Goal: Task Accomplishment & Management: Manage account settings

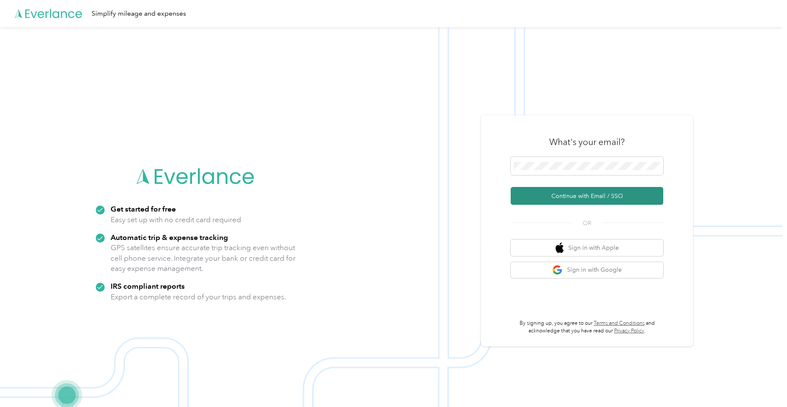
click at [539, 194] on button "Continue with Email / SSO" at bounding box center [587, 196] width 153 height 18
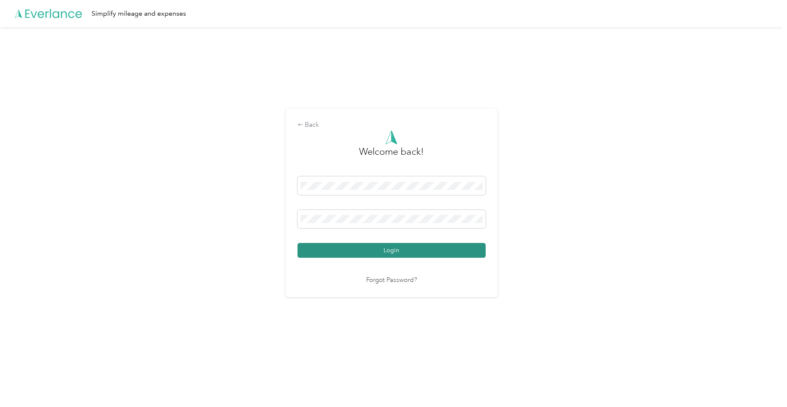
click at [363, 252] on button "Login" at bounding box center [392, 250] width 188 height 15
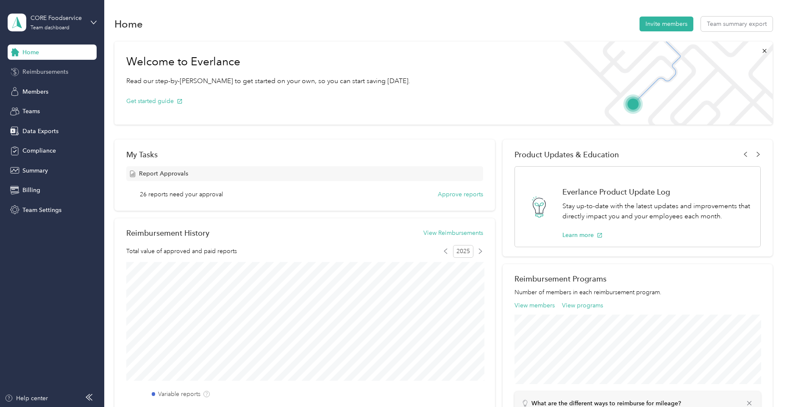
click at [73, 73] on div "Reimbursements" at bounding box center [52, 71] width 89 height 15
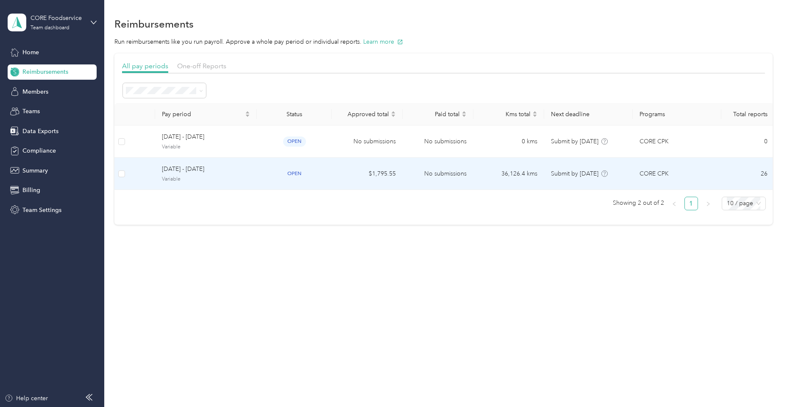
click at [156, 159] on td "[DATE] - [DATE] Variable" at bounding box center [206, 174] width 102 height 32
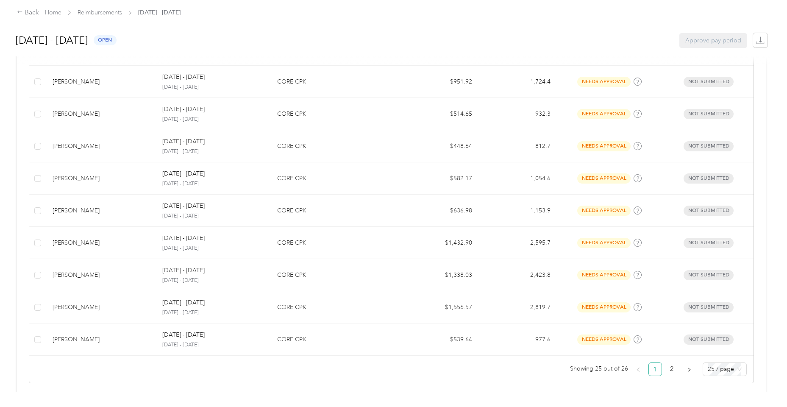
scroll to position [753, 0]
click at [720, 368] on span "25 / page" at bounding box center [725, 369] width 34 height 13
click at [718, 338] on div "50 / page" at bounding box center [725, 341] width 30 height 9
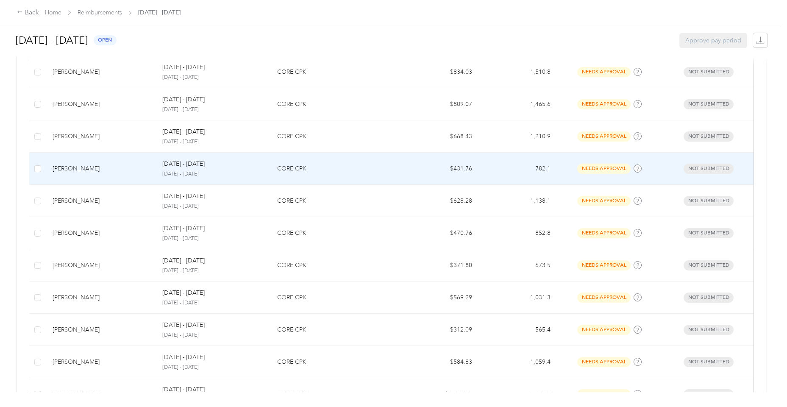
scroll to position [323, 0]
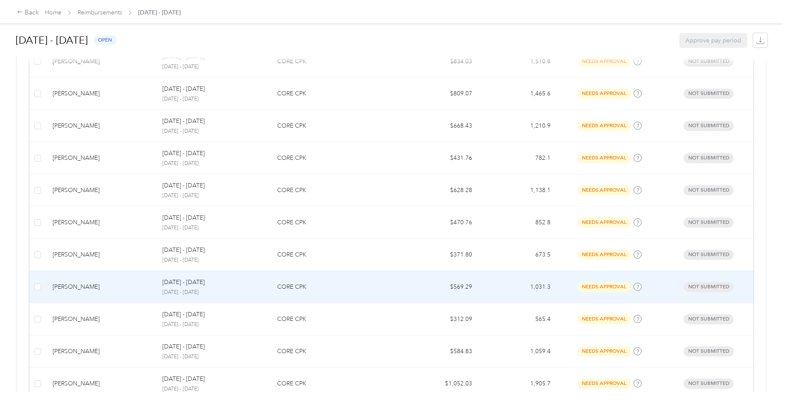
click at [107, 279] on td "[PERSON_NAME]" at bounding box center [101, 287] width 110 height 32
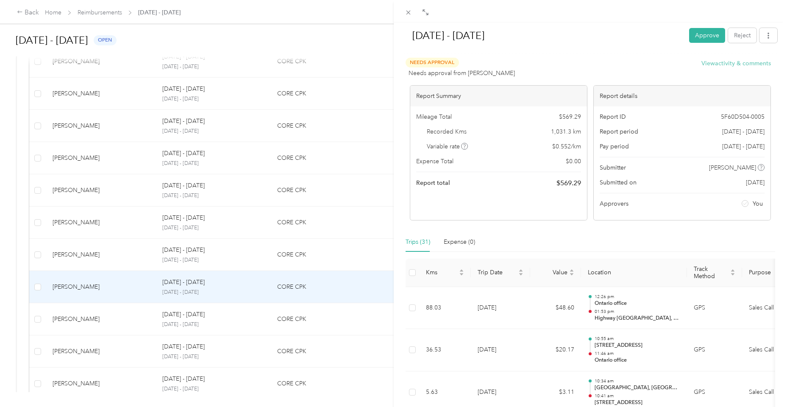
click at [732, 64] on button "View activity & comments" at bounding box center [737, 63] width 70 height 9
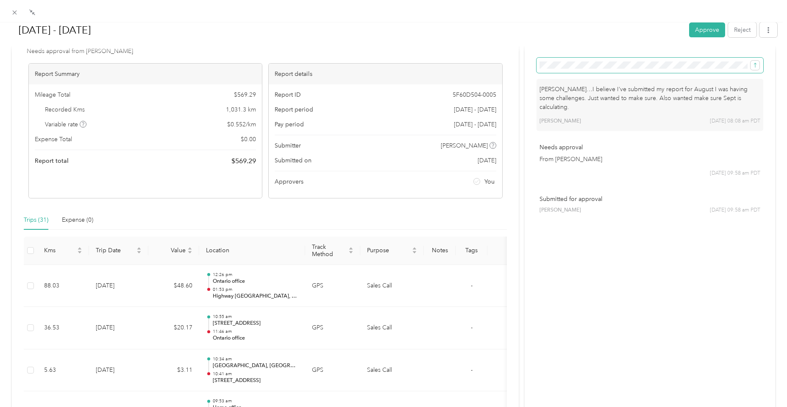
scroll to position [38, 0]
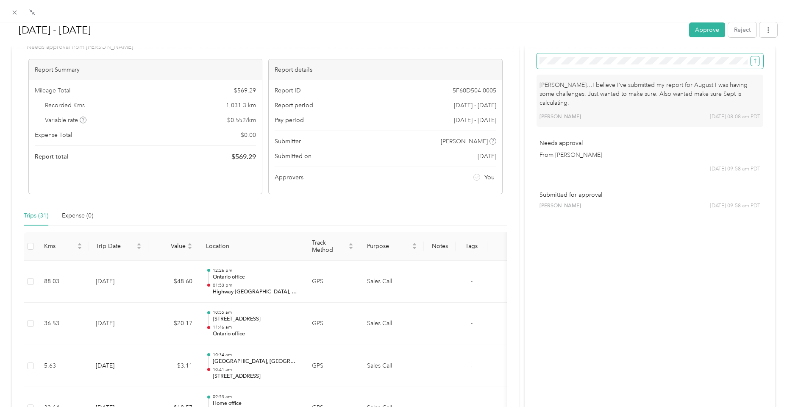
click at [757, 60] on icon "submit" at bounding box center [756, 61] width 6 height 6
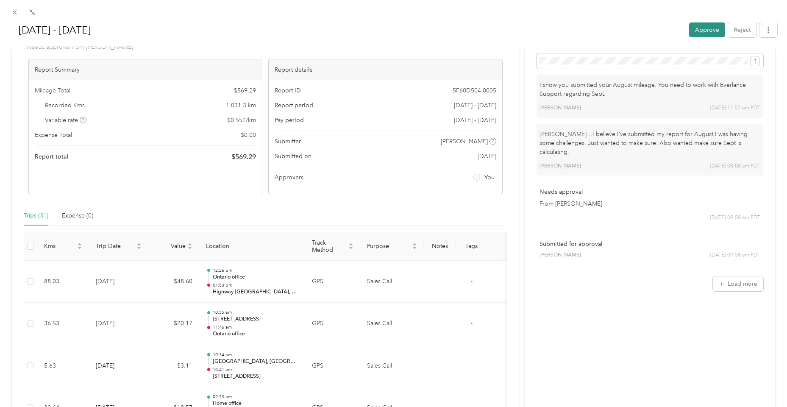
click at [712, 33] on button "Approve" at bounding box center [708, 29] width 36 height 15
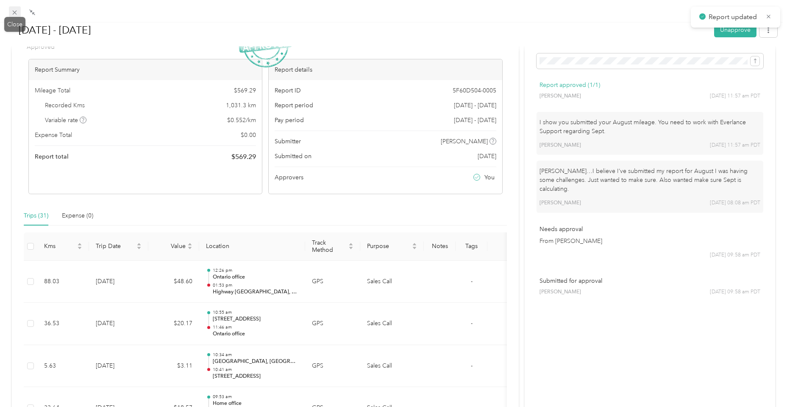
click at [16, 16] on icon at bounding box center [14, 12] width 7 height 7
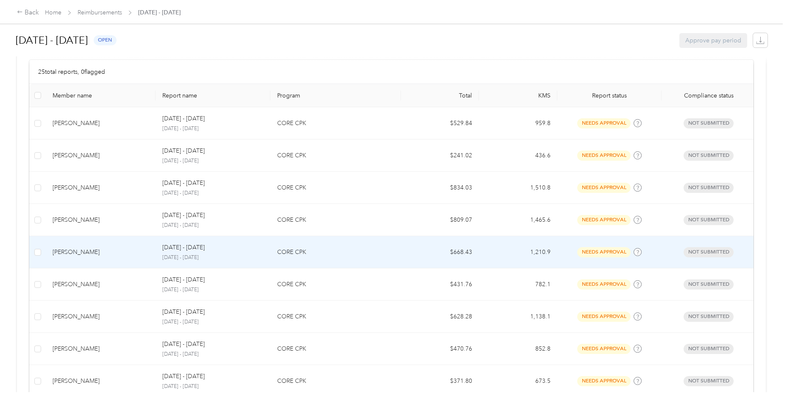
scroll to position [145, 0]
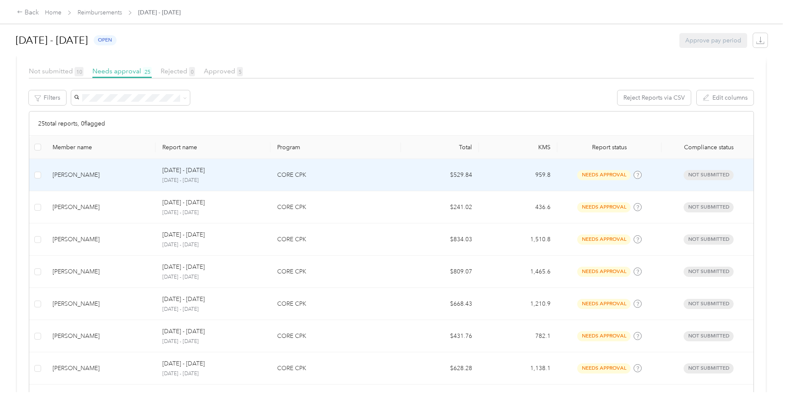
click at [78, 172] on div "[PERSON_NAME]" at bounding box center [101, 174] width 96 height 9
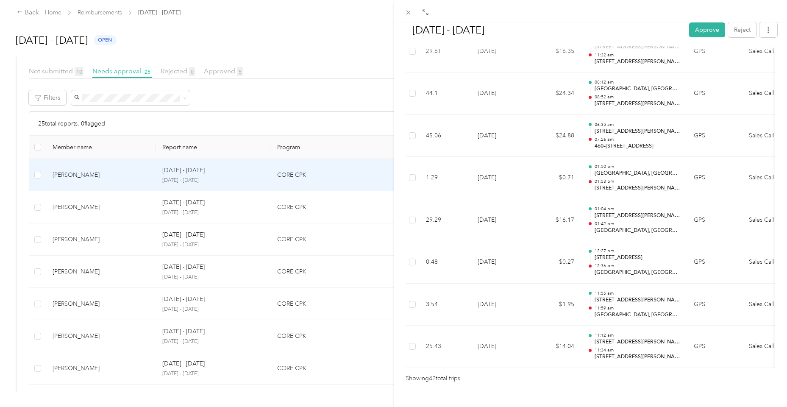
scroll to position [1691, 0]
click at [704, 28] on button "Approve" at bounding box center [708, 29] width 36 height 15
click at [704, 28] on div "Approve Reject" at bounding box center [734, 29] width 88 height 15
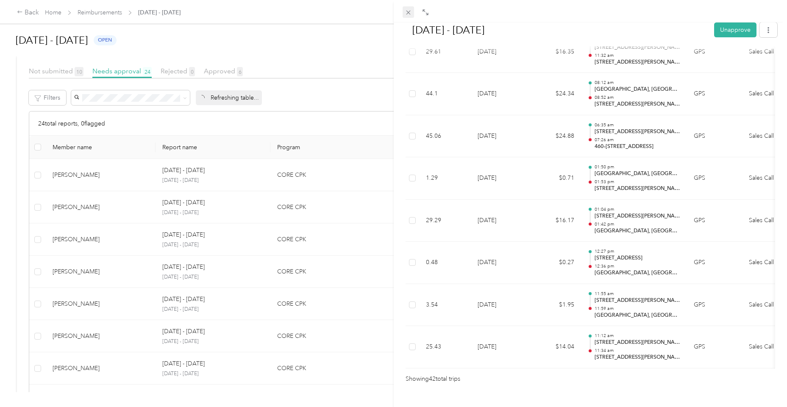
click at [409, 14] on icon at bounding box center [408, 12] width 7 height 7
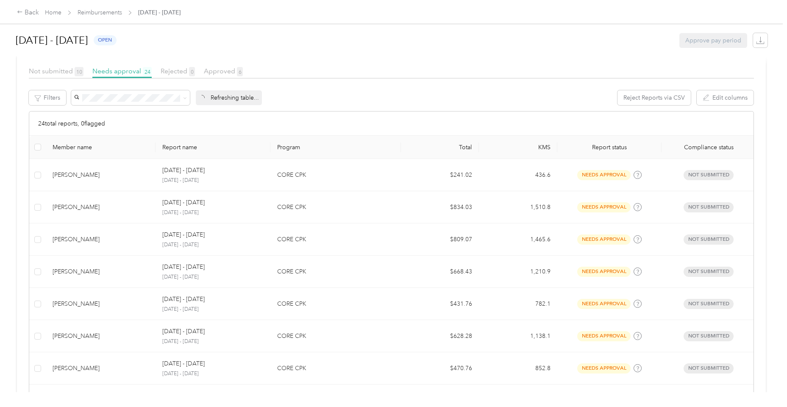
click at [409, 14] on div "[DATE] - [DATE] Unapprove Approved Approved View activity & comments Report Sum…" at bounding box center [393, 203] width 787 height 407
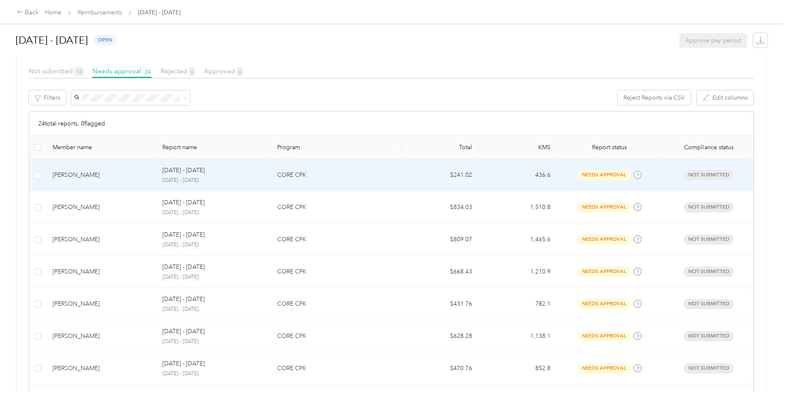
click at [100, 183] on td "[PERSON_NAME]" at bounding box center [101, 175] width 110 height 32
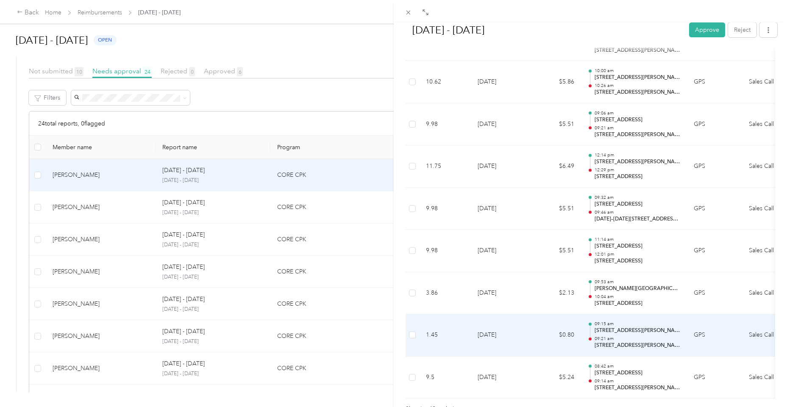
scroll to position [1963, 0]
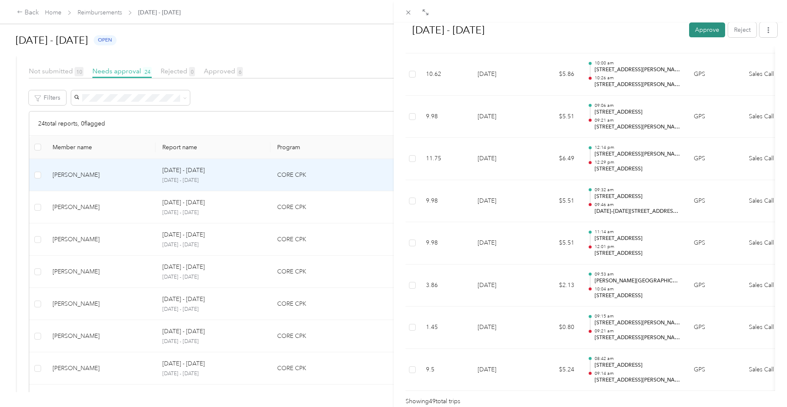
click at [698, 30] on button "Approve" at bounding box center [708, 29] width 36 height 15
click at [120, 212] on div "[DATE] - [DATE] Approve Reject Needs Approval Needs approval from [PERSON_NAME]…" at bounding box center [393, 203] width 787 height 407
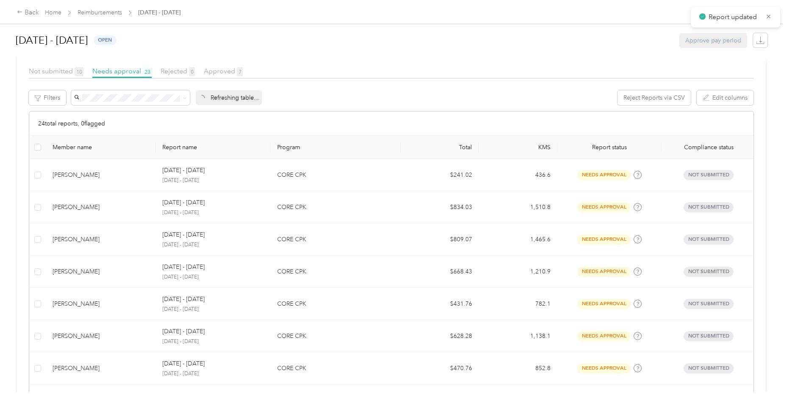
click at [120, 212] on td "[PERSON_NAME]" at bounding box center [101, 207] width 110 height 32
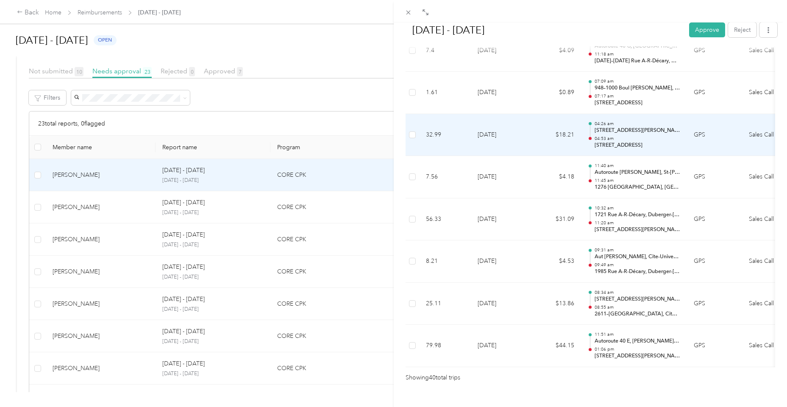
scroll to position [1607, 0]
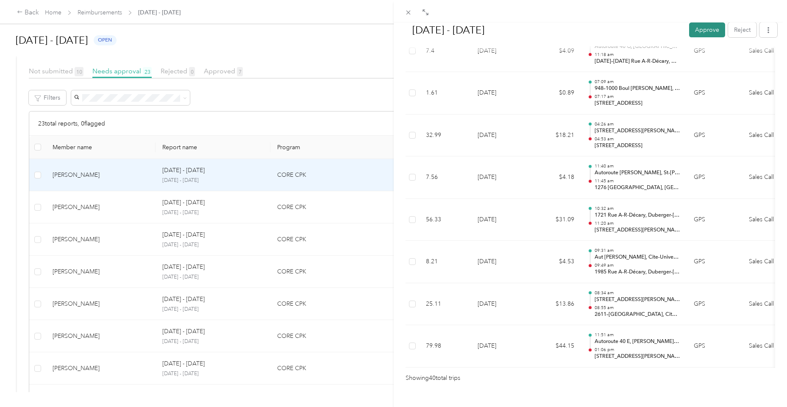
click at [710, 31] on button "Approve" at bounding box center [708, 29] width 36 height 15
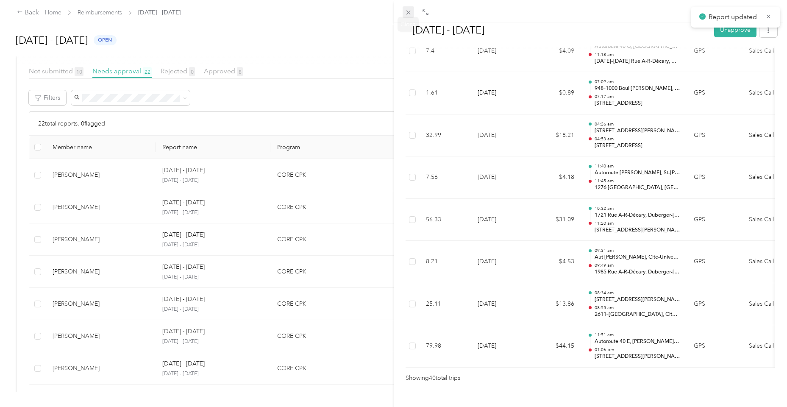
click at [411, 13] on icon at bounding box center [408, 12] width 7 height 7
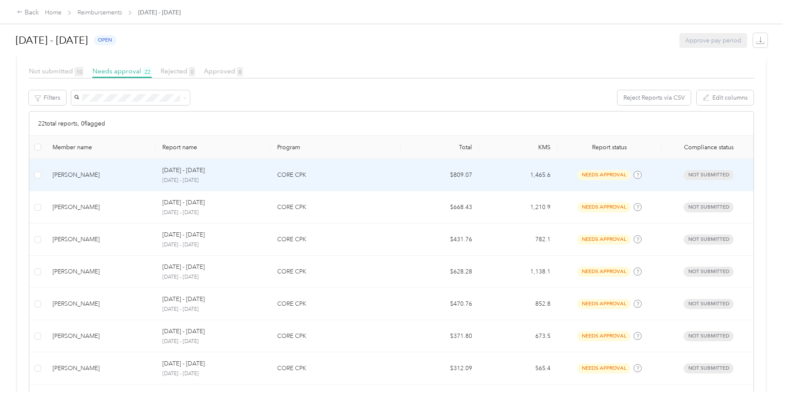
click at [75, 178] on div "[PERSON_NAME]" at bounding box center [101, 174] width 96 height 9
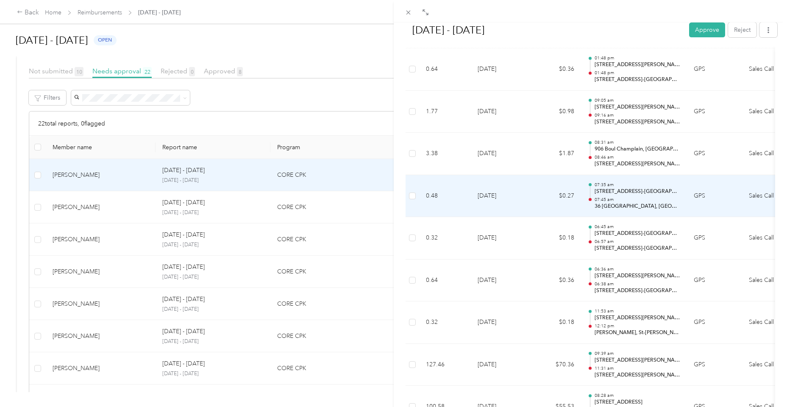
scroll to position [7622, 0]
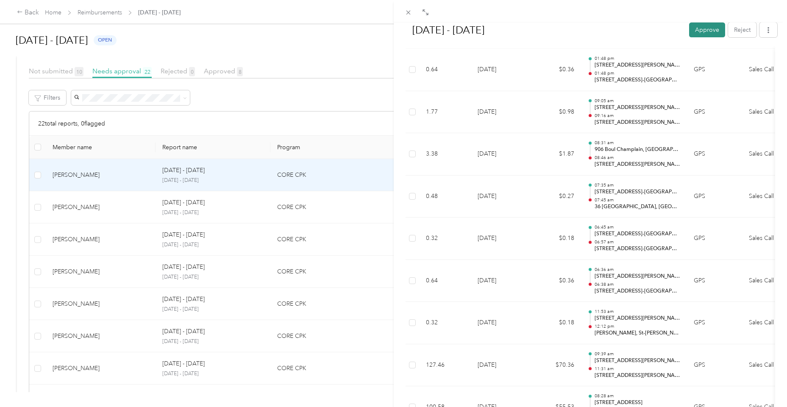
click at [706, 36] on button "Approve" at bounding box center [708, 29] width 36 height 15
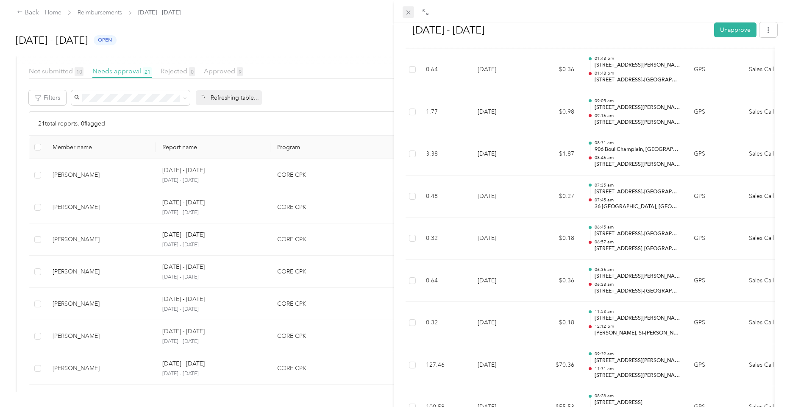
click at [408, 12] on icon at bounding box center [408, 13] width 4 height 4
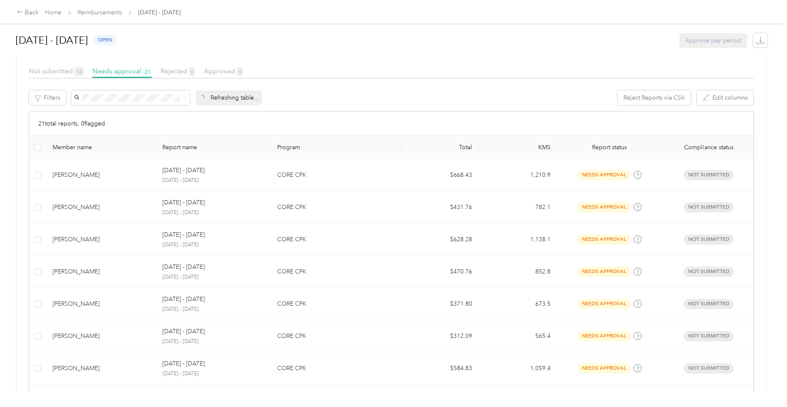
click at [408, 12] on div "[DATE] - [DATE] Unapprove Approved Approved View activity & comments Report Sum…" at bounding box center [393, 203] width 787 height 407
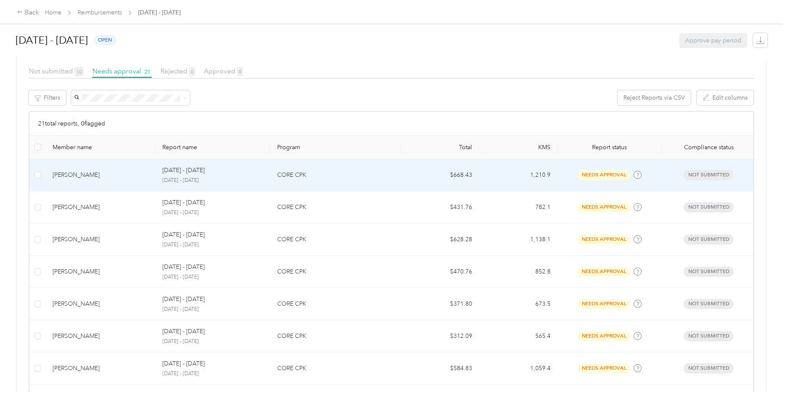
click at [108, 184] on td "[PERSON_NAME]" at bounding box center [101, 175] width 110 height 32
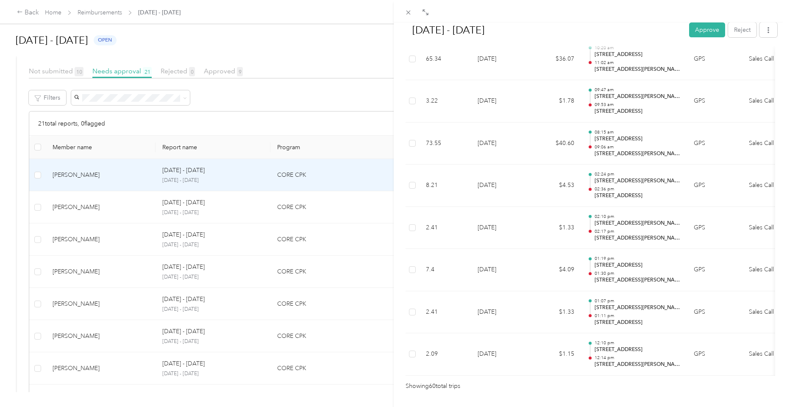
scroll to position [2443, 0]
click at [694, 33] on button "Approve" at bounding box center [708, 29] width 36 height 15
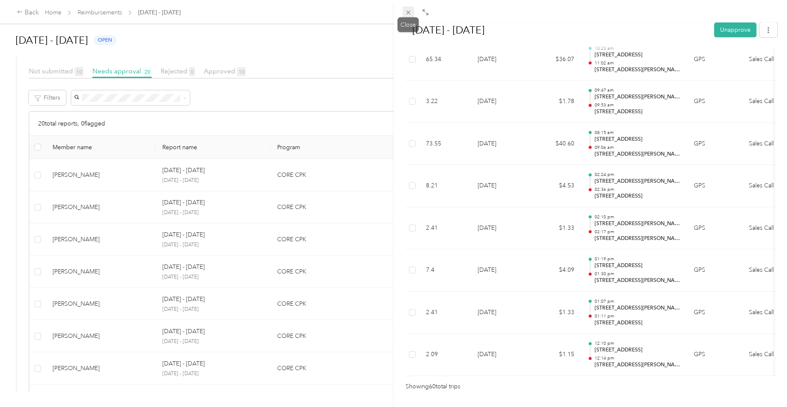
click at [411, 13] on icon at bounding box center [408, 12] width 7 height 7
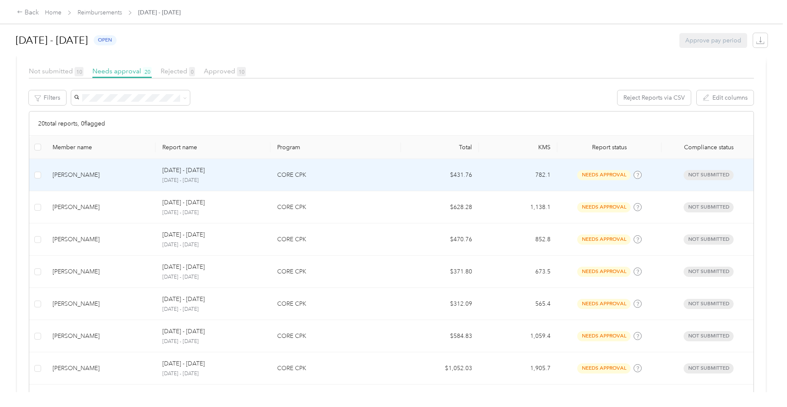
click at [86, 180] on td "[PERSON_NAME]" at bounding box center [101, 175] width 110 height 32
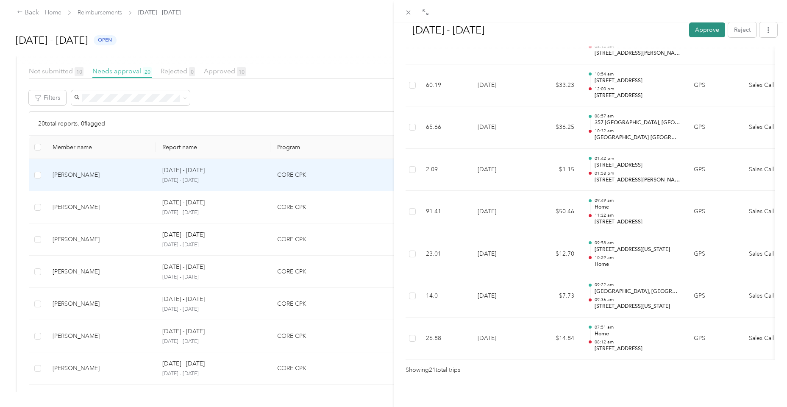
click at [697, 35] on button "Approve" at bounding box center [708, 29] width 36 height 15
click at [107, 217] on div "[DATE] - [DATE] Unapprove Approved Approved View activity & comments Report Sum…" at bounding box center [393, 203] width 787 height 407
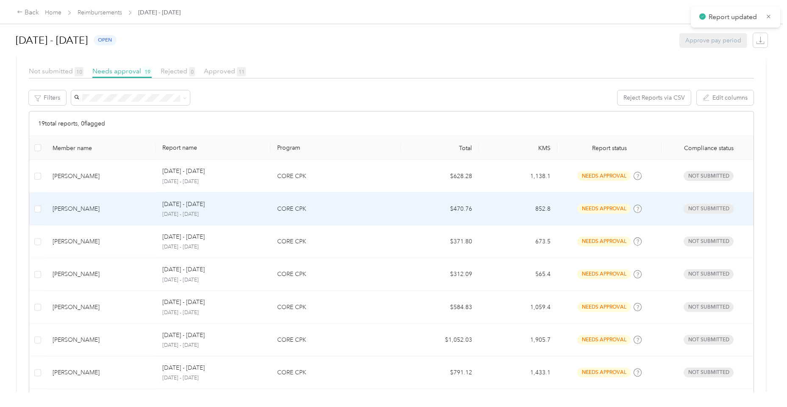
click at [109, 210] on div "[PERSON_NAME]" at bounding box center [101, 208] width 96 height 9
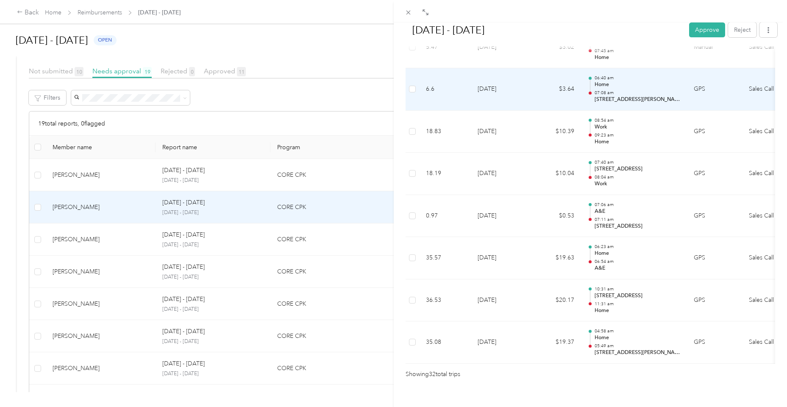
scroll to position [1273, 0]
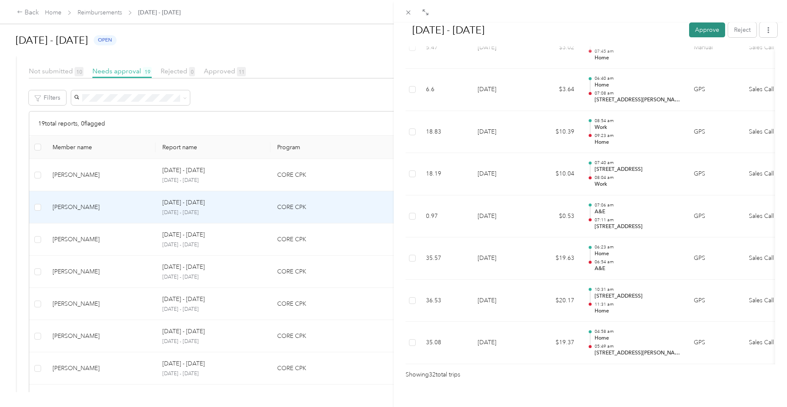
click at [703, 36] on button "Approve" at bounding box center [708, 29] width 36 height 15
click at [92, 171] on div "[DATE] - [DATE] Unapprove Approved Approved View activity & comments Report Sum…" at bounding box center [393, 203] width 787 height 407
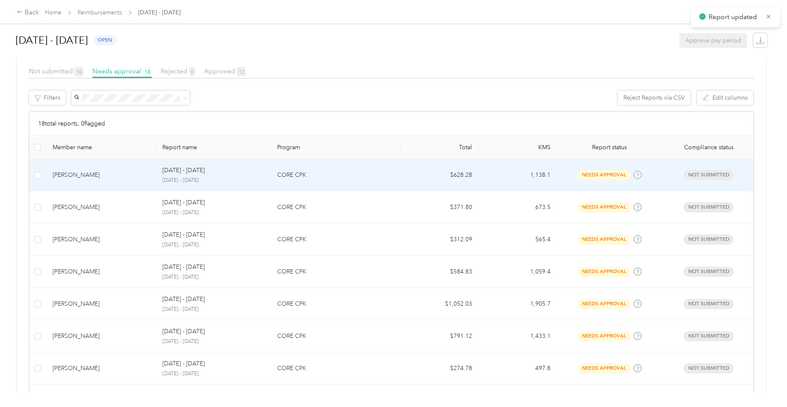
click at [92, 173] on div "[PERSON_NAME]" at bounding box center [101, 174] width 96 height 9
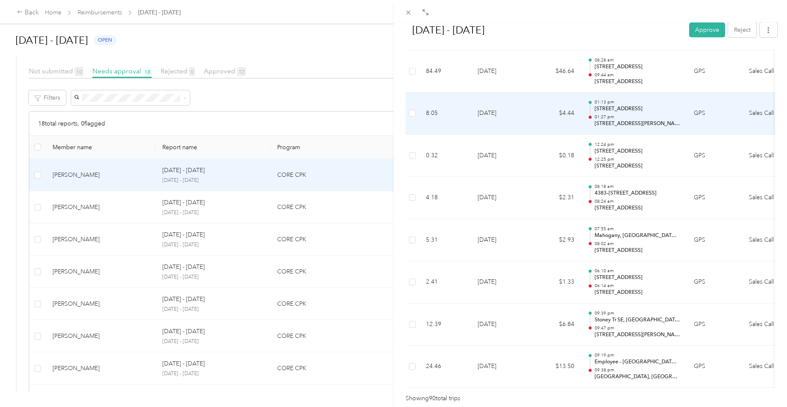
scroll to position [3696, 0]
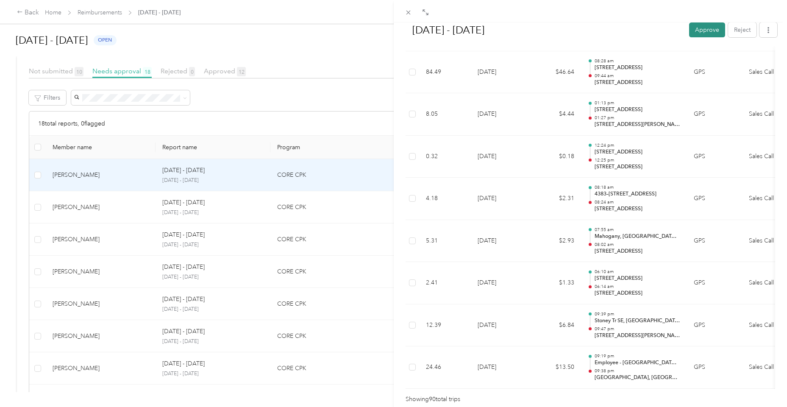
click at [703, 30] on button "Approve" at bounding box center [708, 29] width 36 height 15
click at [75, 209] on div "[DATE] - [DATE] Approve Reject Needs Approval Needs approval from [PERSON_NAME]…" at bounding box center [393, 203] width 787 height 407
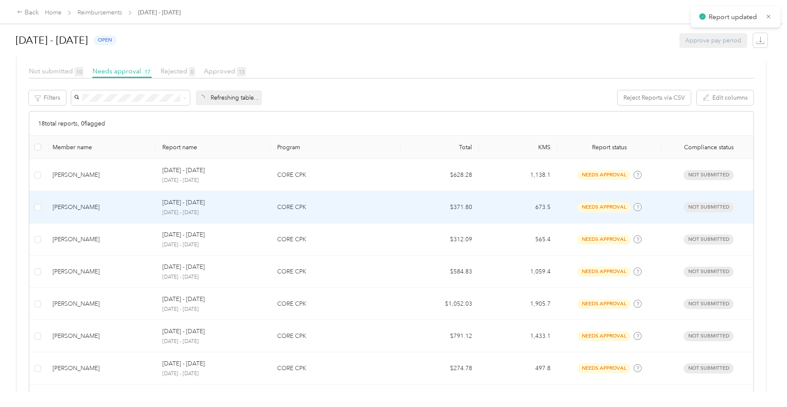
click at [86, 208] on div "[PERSON_NAME]" at bounding box center [101, 207] width 96 height 9
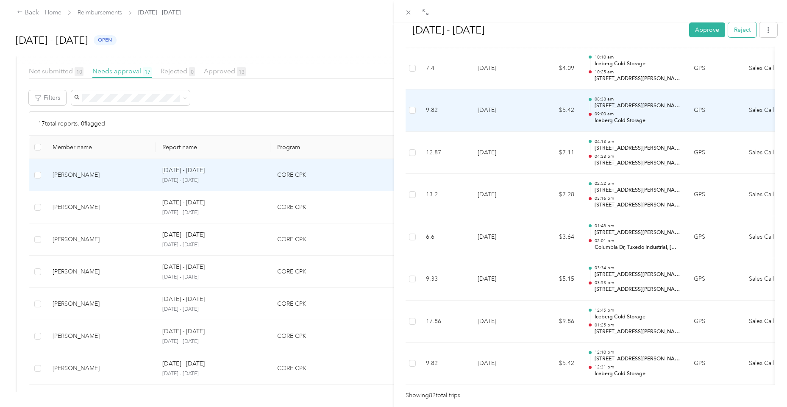
scroll to position [3361, 0]
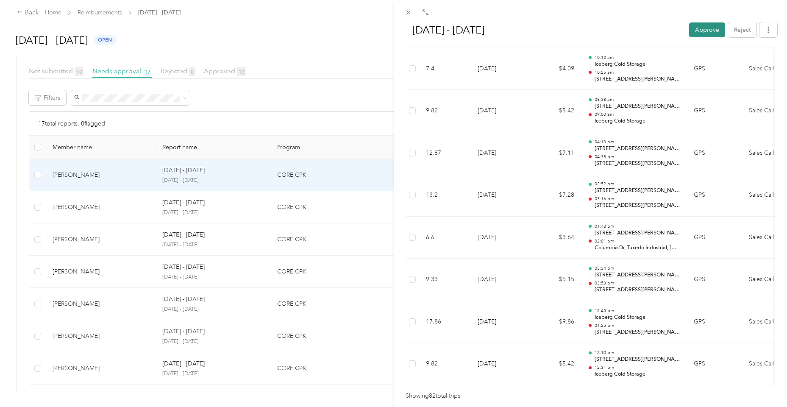
click at [703, 27] on button "Approve" at bounding box center [708, 29] width 36 height 15
click at [106, 202] on div "[DATE] - [DATE] Approve Reject Needs Approval Needs approval from [PERSON_NAME]…" at bounding box center [393, 203] width 787 height 407
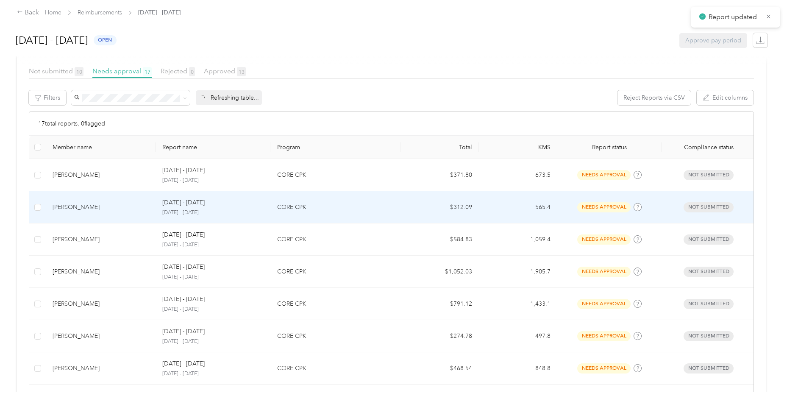
click at [107, 208] on div "[PERSON_NAME]" at bounding box center [101, 207] width 96 height 9
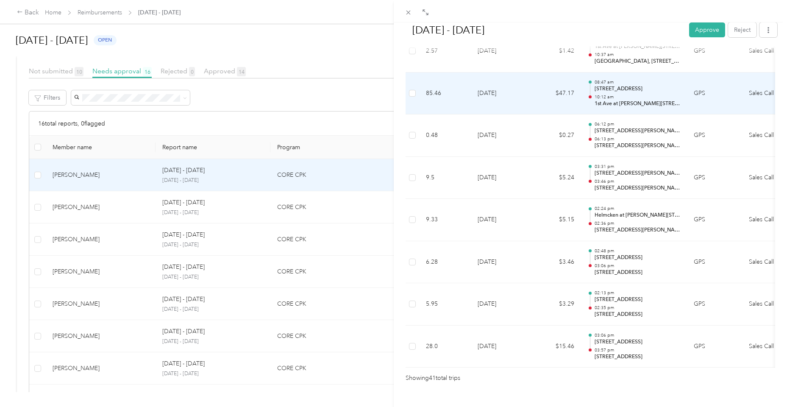
scroll to position [1649, 0]
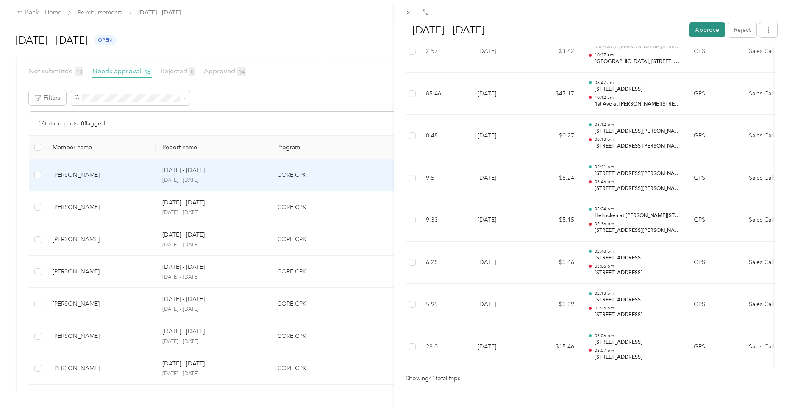
click at [698, 28] on button "Approve" at bounding box center [708, 29] width 36 height 15
click at [88, 199] on div "[DATE] - [DATE] Approve Reject Needs Approval Needs approval from [PERSON_NAME]…" at bounding box center [393, 203] width 787 height 407
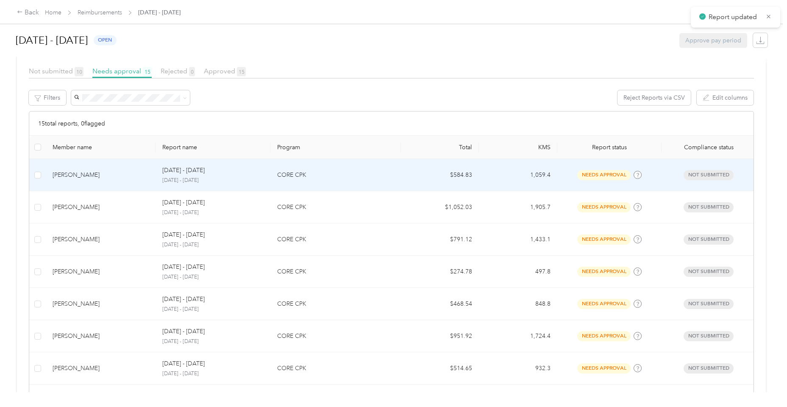
click at [87, 178] on div "[PERSON_NAME]" at bounding box center [101, 174] width 96 height 9
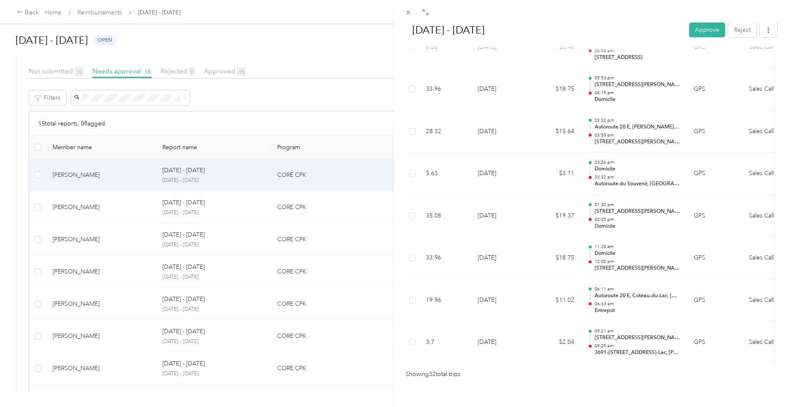
scroll to position [1273, 0]
click at [709, 31] on button "Approve" at bounding box center [708, 29] width 36 height 15
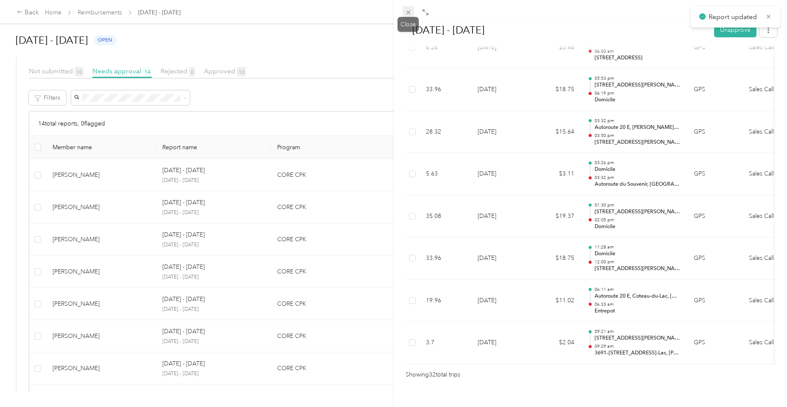
click at [412, 12] on icon at bounding box center [408, 12] width 7 height 7
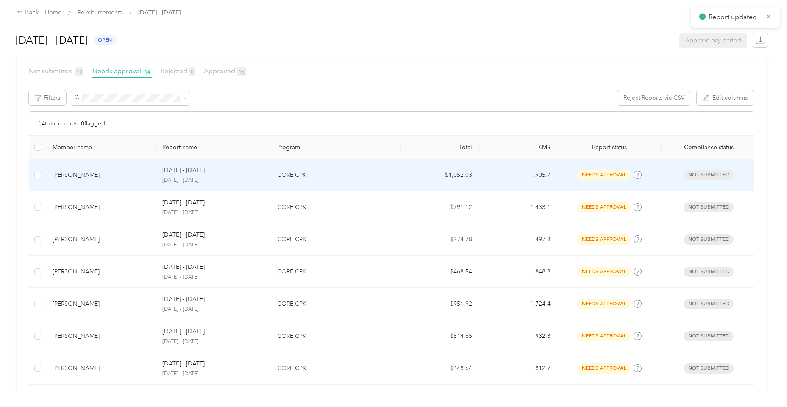
click at [86, 181] on td "[PERSON_NAME]" at bounding box center [101, 175] width 110 height 32
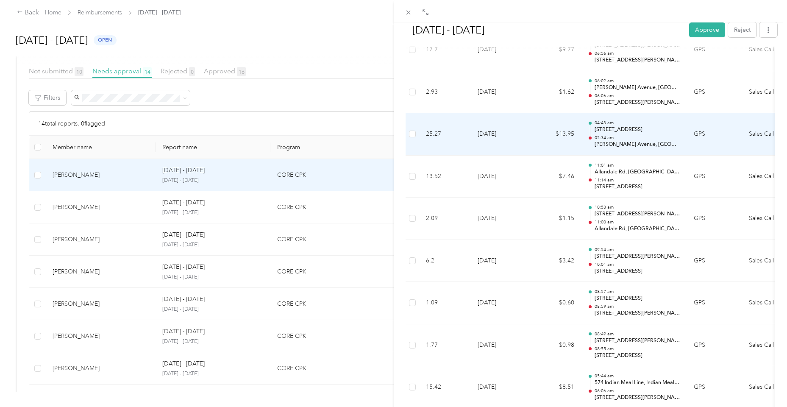
scroll to position [5700, 0]
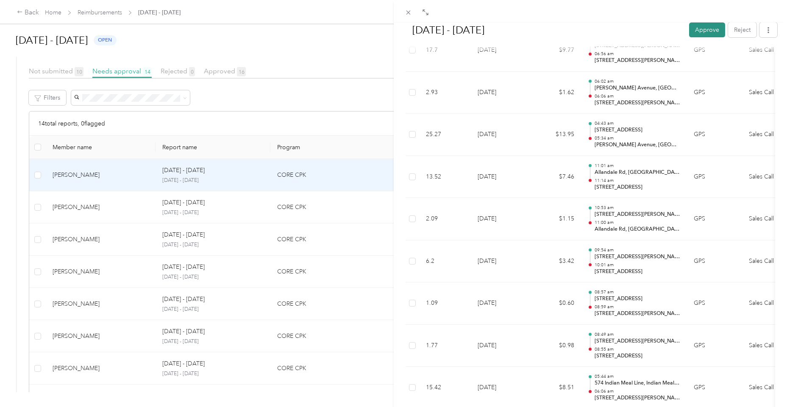
click at [707, 33] on button "Approve" at bounding box center [708, 29] width 36 height 15
click at [100, 208] on div "[DATE] - [DATE] Approve Reject Needs Approval Needs approval from [PERSON_NAME]…" at bounding box center [393, 203] width 787 height 407
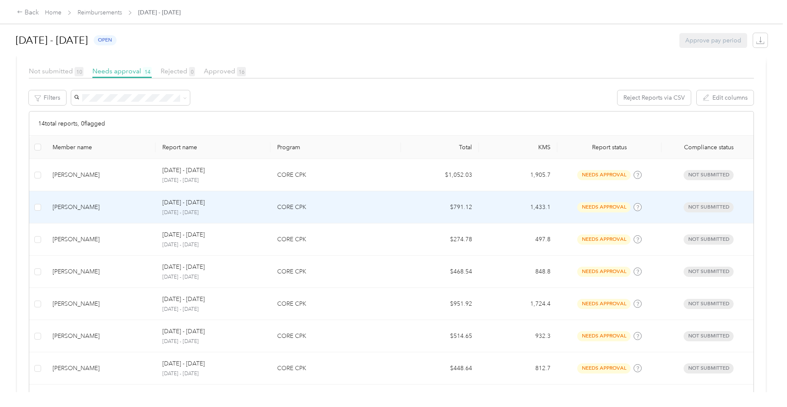
click at [100, 211] on div "[PERSON_NAME]" at bounding box center [101, 207] width 96 height 9
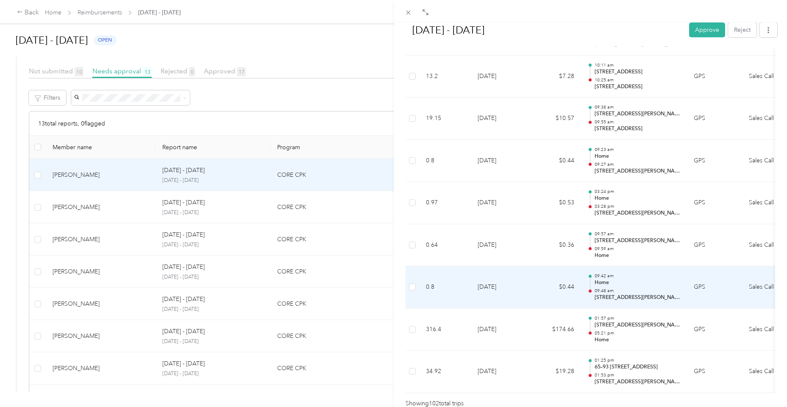
scroll to position [4197, 0]
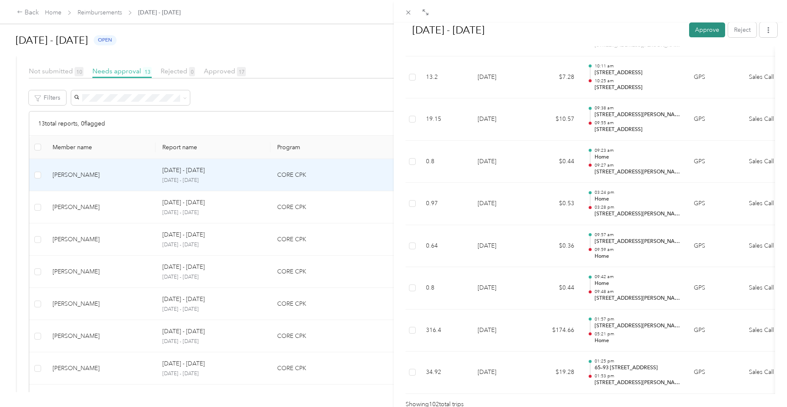
click at [702, 32] on button "Approve" at bounding box center [708, 29] width 36 height 15
click at [409, 12] on icon at bounding box center [408, 13] width 4 height 4
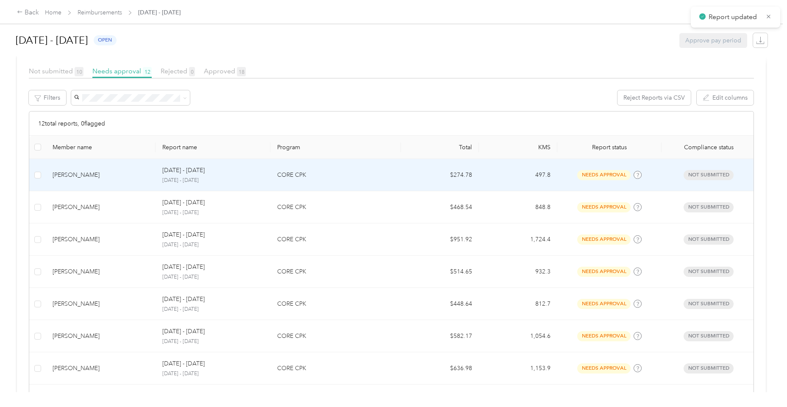
click at [110, 174] on div "[PERSON_NAME]" at bounding box center [101, 174] width 96 height 9
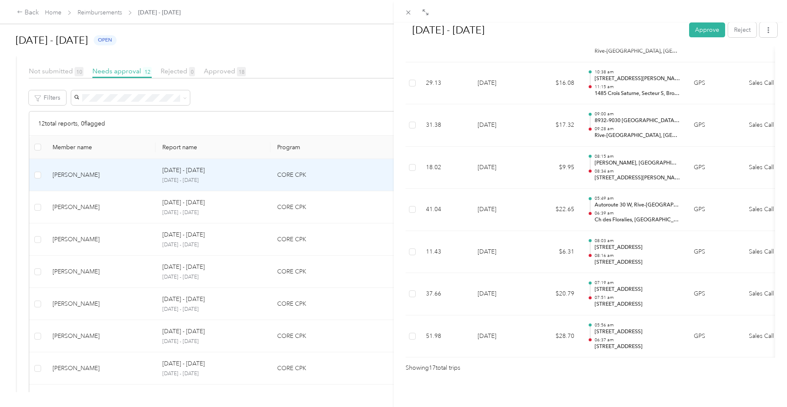
scroll to position [646, 0]
click at [710, 31] on button "Approve" at bounding box center [708, 29] width 36 height 15
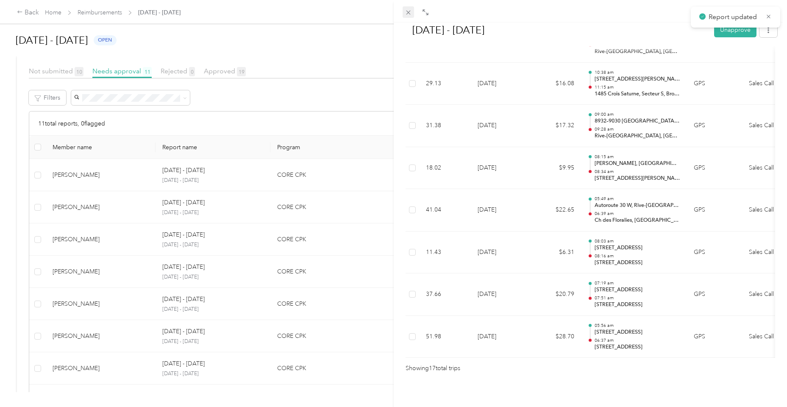
click at [409, 11] on icon at bounding box center [408, 12] width 7 height 7
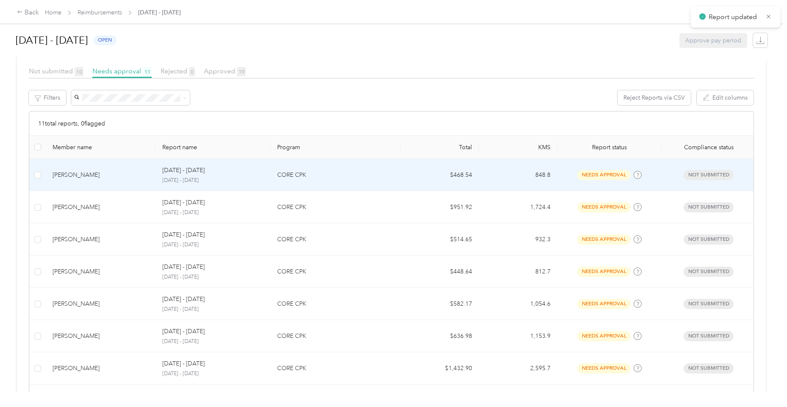
click at [73, 181] on td "[PERSON_NAME]" at bounding box center [101, 175] width 110 height 32
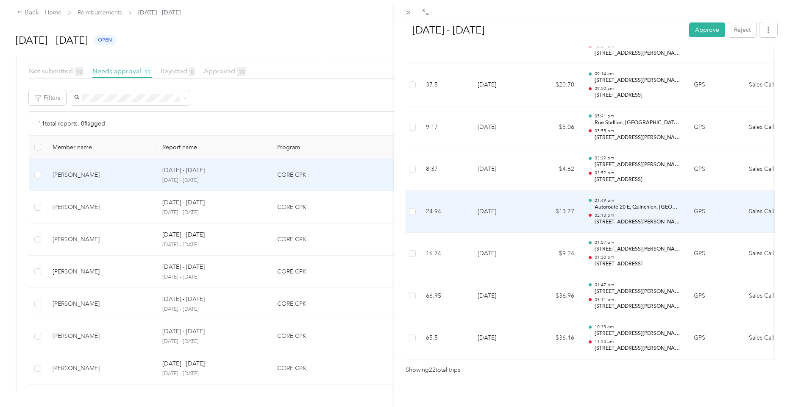
scroll to position [855, 0]
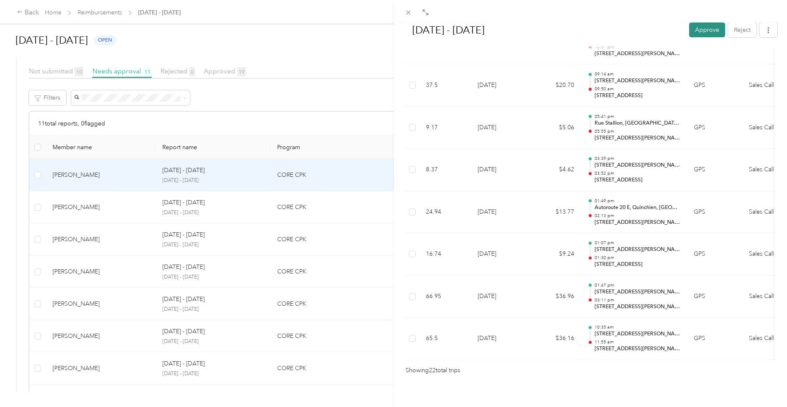
click at [708, 35] on button "Approve" at bounding box center [708, 29] width 36 height 15
click at [97, 195] on div "[DATE] - [DATE] Approve Reject Needs Approval Needs approval from [PERSON_NAME]…" at bounding box center [393, 203] width 787 height 407
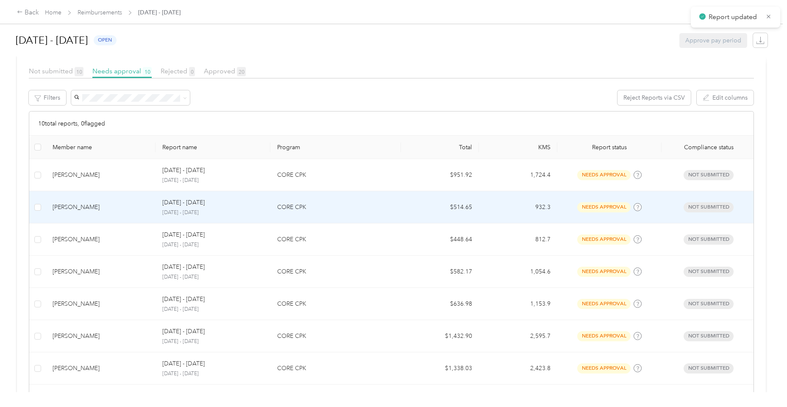
click at [97, 209] on div "[PERSON_NAME]" at bounding box center [101, 207] width 96 height 9
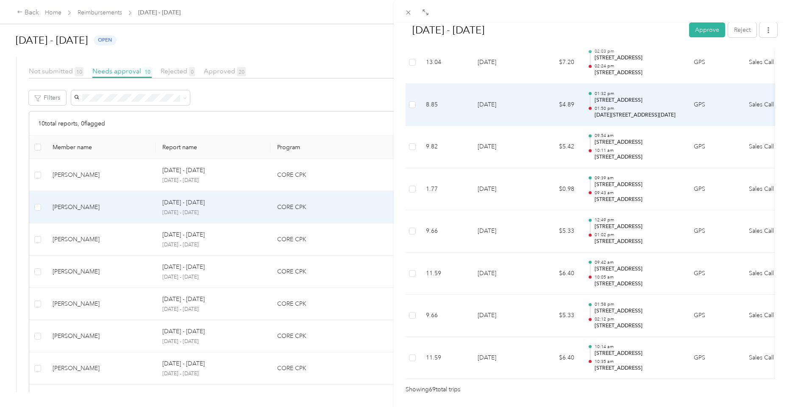
scroll to position [2818, 0]
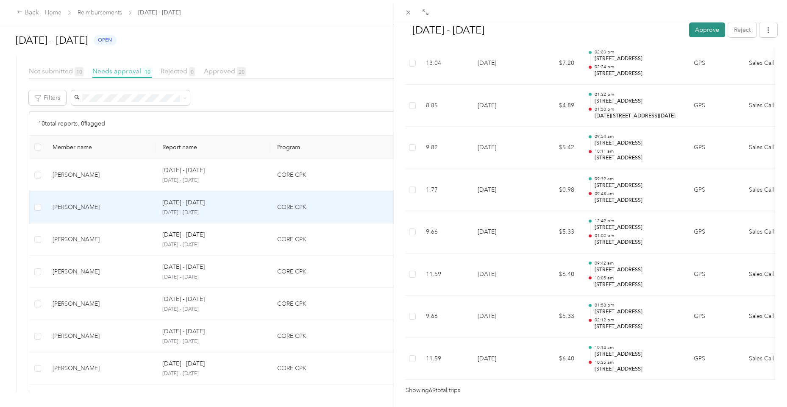
click at [704, 29] on button "Approve" at bounding box center [708, 29] width 36 height 15
click at [95, 178] on div "[DATE] - [DATE] Approve Reject Needs Approval Needs approval from [PERSON_NAME]…" at bounding box center [393, 203] width 787 height 407
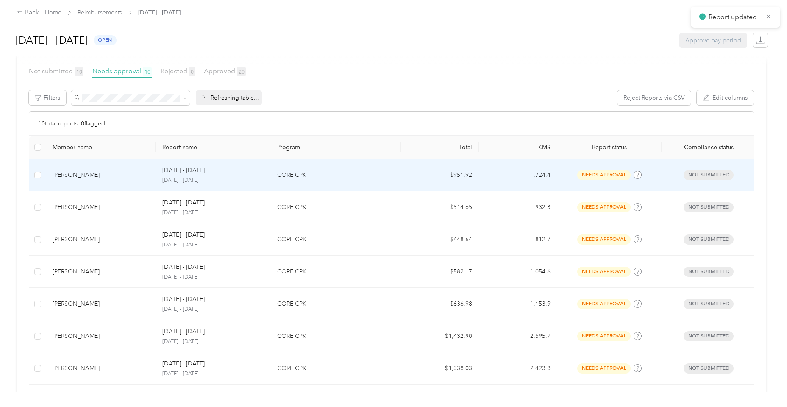
click at [95, 180] on td "[PERSON_NAME]" at bounding box center [101, 175] width 110 height 32
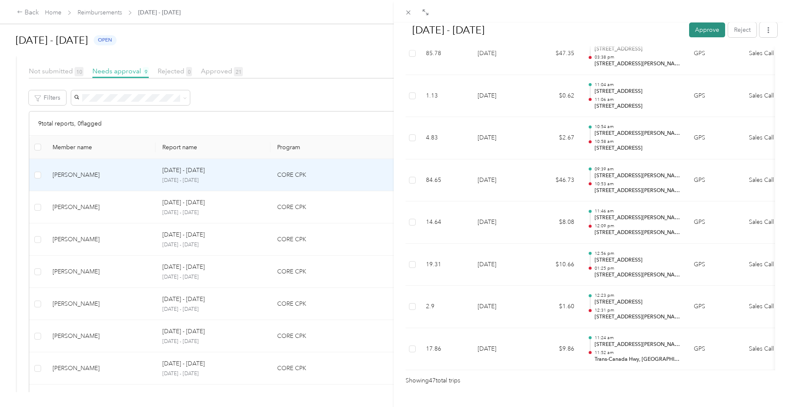
scroll to position [1899, 0]
click at [706, 31] on button "Approve" at bounding box center [708, 29] width 36 height 15
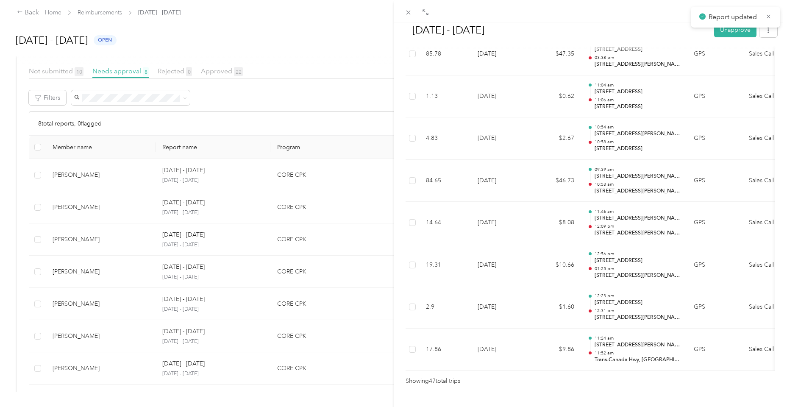
click at [81, 175] on div "[DATE] - [DATE] Unapprove Approved Approved View activity & comments Report Sum…" at bounding box center [393, 203] width 787 height 407
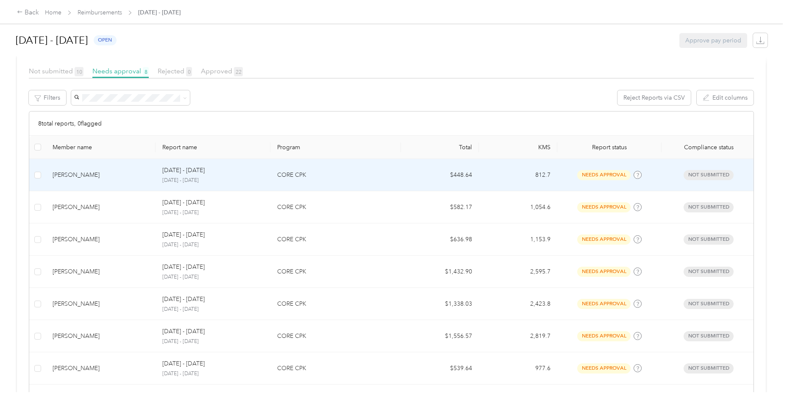
click at [81, 181] on td "[PERSON_NAME]" at bounding box center [101, 175] width 110 height 32
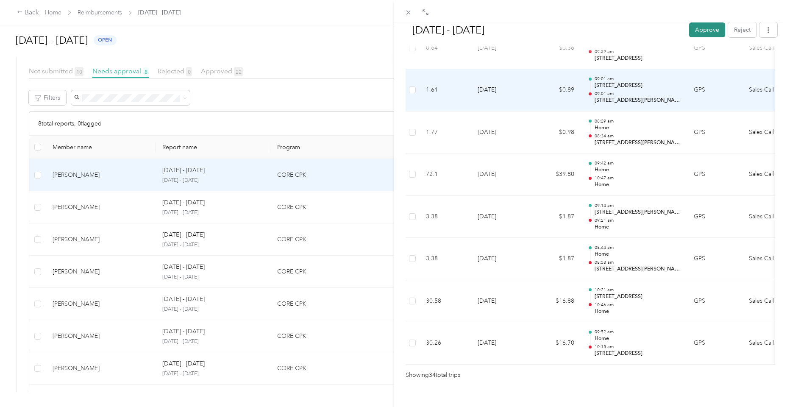
scroll to position [1357, 0]
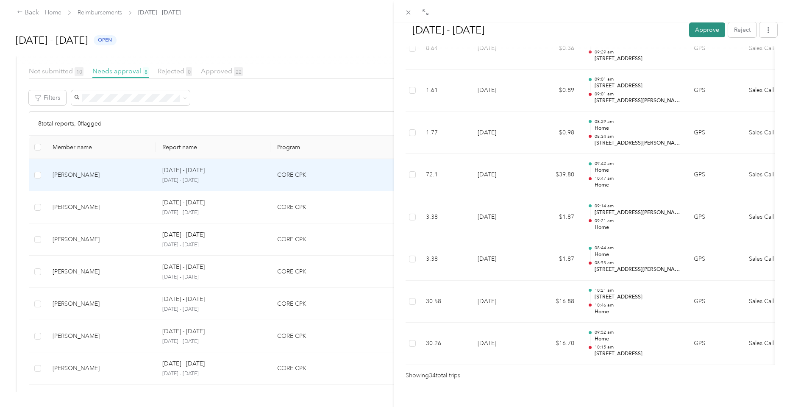
click at [702, 32] on button "Approve" at bounding box center [708, 29] width 36 height 15
click at [407, 14] on icon at bounding box center [408, 13] width 4 height 4
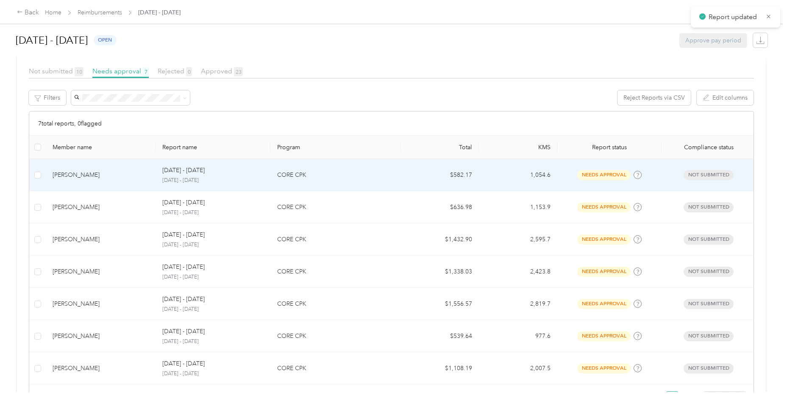
click at [100, 172] on div "[PERSON_NAME]" at bounding box center [101, 174] width 96 height 9
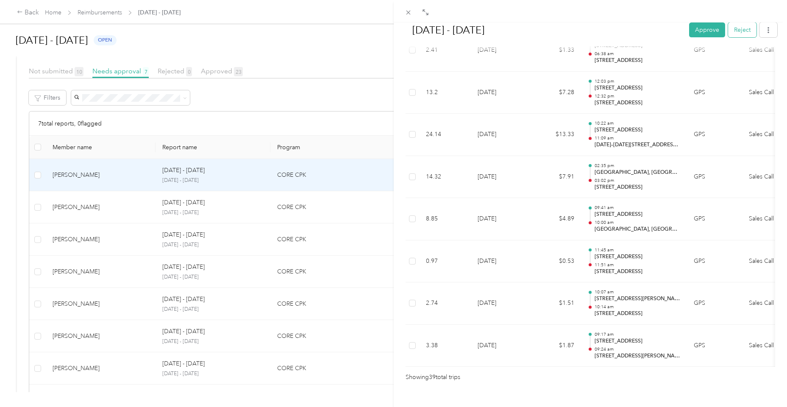
scroll to position [1565, 0]
click at [702, 33] on button "Approve" at bounding box center [708, 29] width 36 height 15
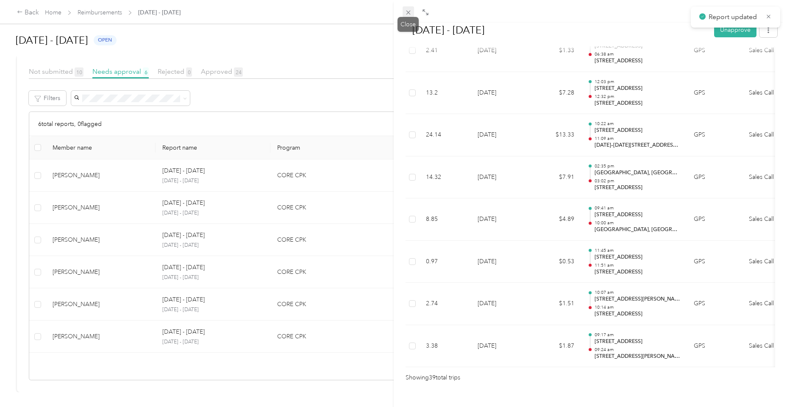
click at [407, 12] on icon at bounding box center [408, 12] width 7 height 7
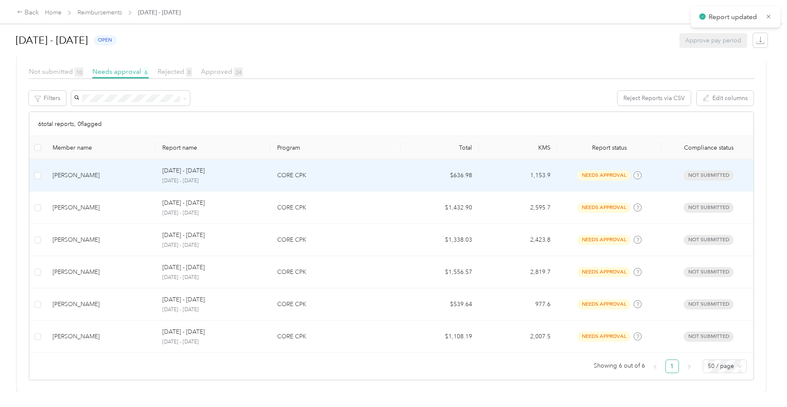
click at [86, 172] on div "[PERSON_NAME]" at bounding box center [101, 175] width 96 height 9
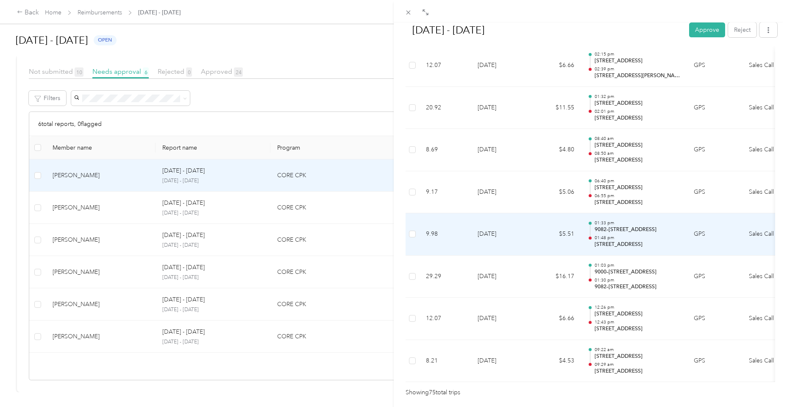
scroll to position [3069, 0]
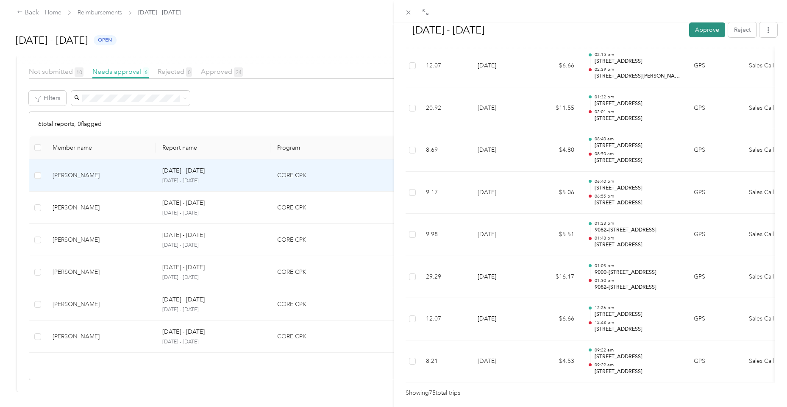
click at [708, 34] on button "Approve" at bounding box center [708, 29] width 36 height 15
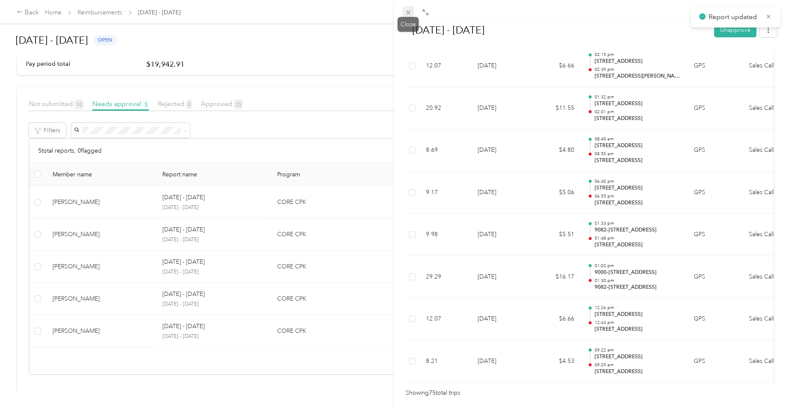
click at [410, 15] on icon at bounding box center [408, 12] width 7 height 7
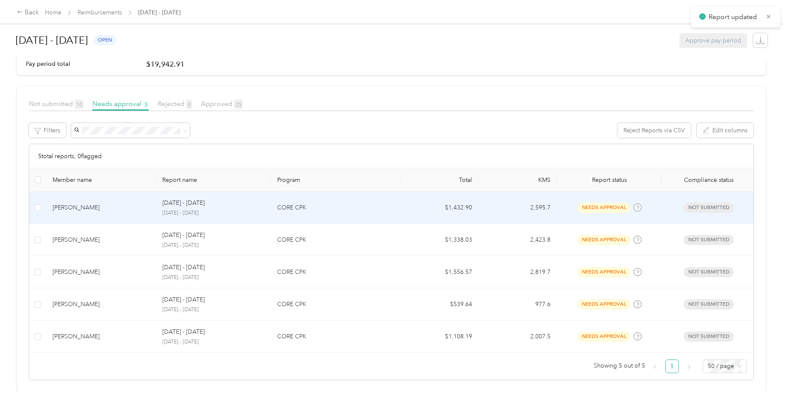
click at [124, 213] on td "[PERSON_NAME]" at bounding box center [101, 208] width 110 height 32
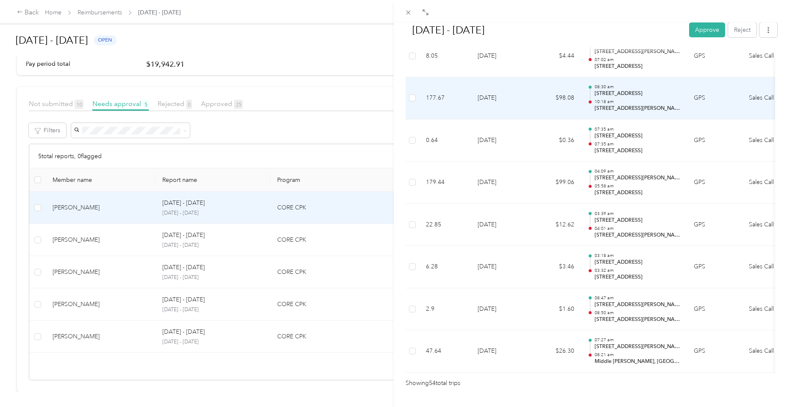
scroll to position [2192, 0]
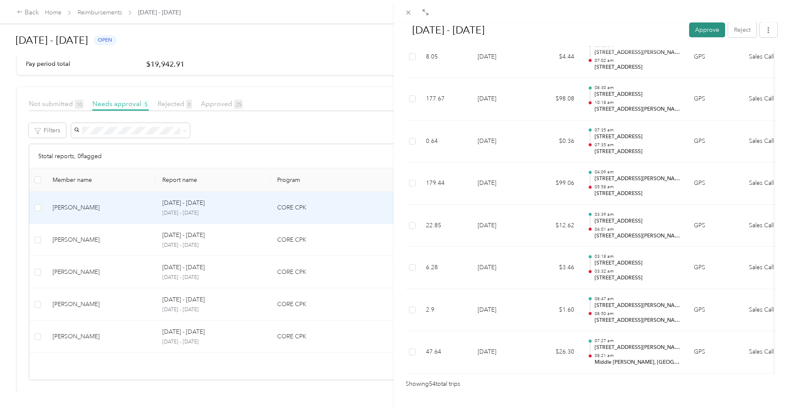
click at [715, 27] on button "Approve" at bounding box center [708, 29] width 36 height 15
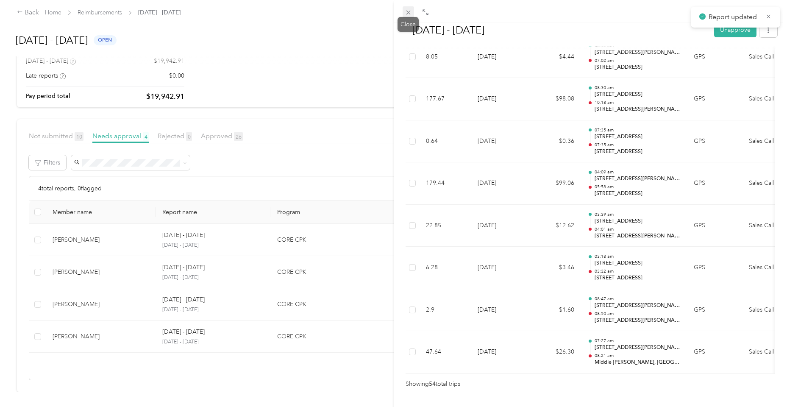
click at [409, 13] on icon at bounding box center [408, 13] width 4 height 4
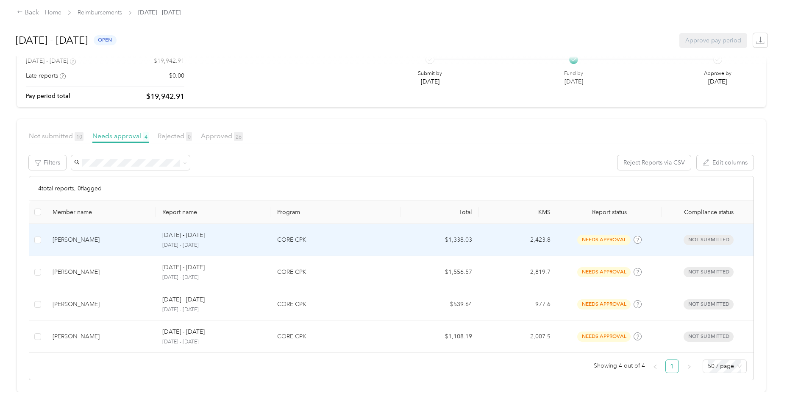
click at [101, 241] on div "[PERSON_NAME]" at bounding box center [101, 239] width 96 height 9
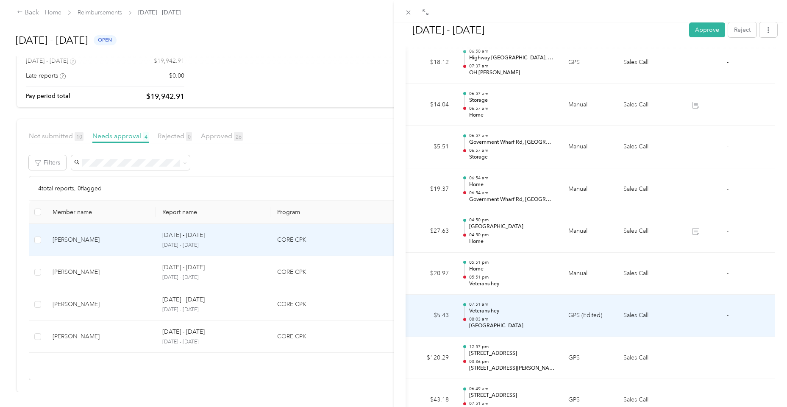
scroll to position [0, 128]
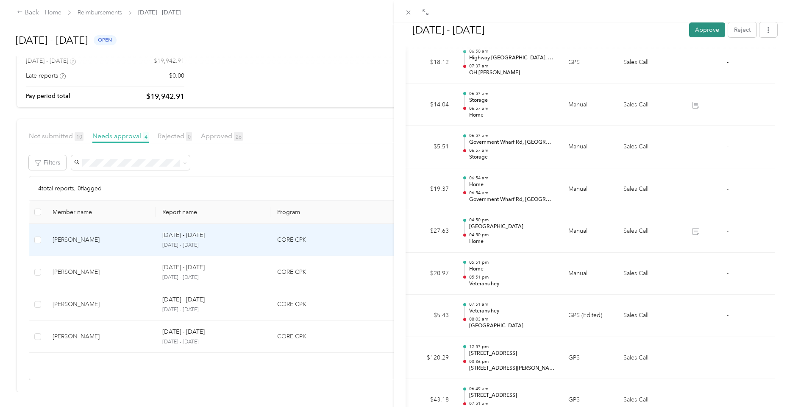
click at [700, 31] on button "Approve" at bounding box center [708, 29] width 36 height 15
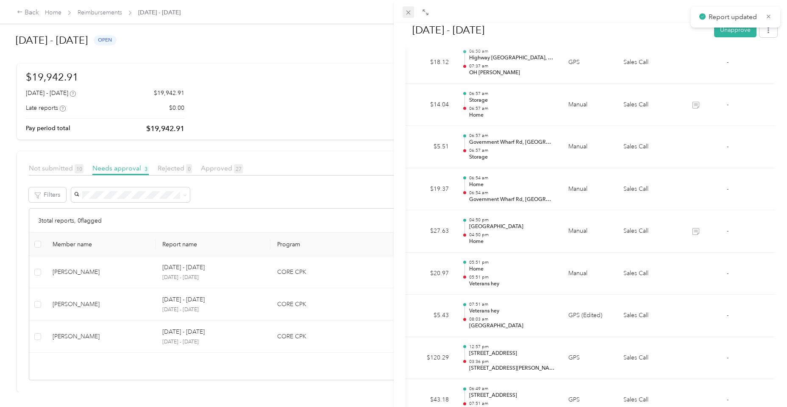
click at [408, 11] on icon at bounding box center [408, 12] width 7 height 7
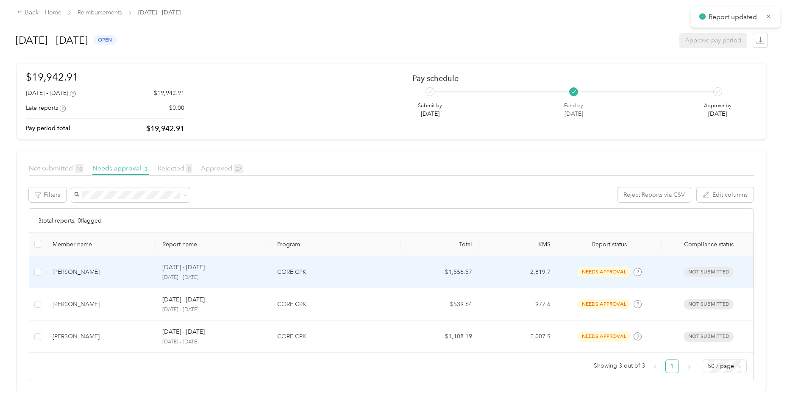
click at [80, 280] on td "[PERSON_NAME]" at bounding box center [101, 272] width 110 height 32
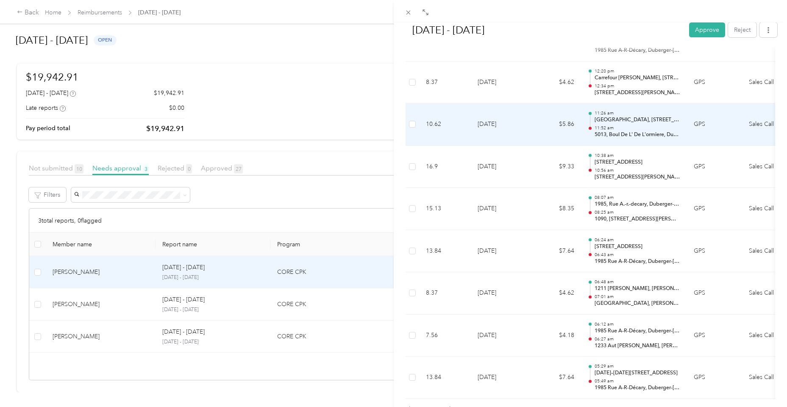
scroll to position [4782, 0]
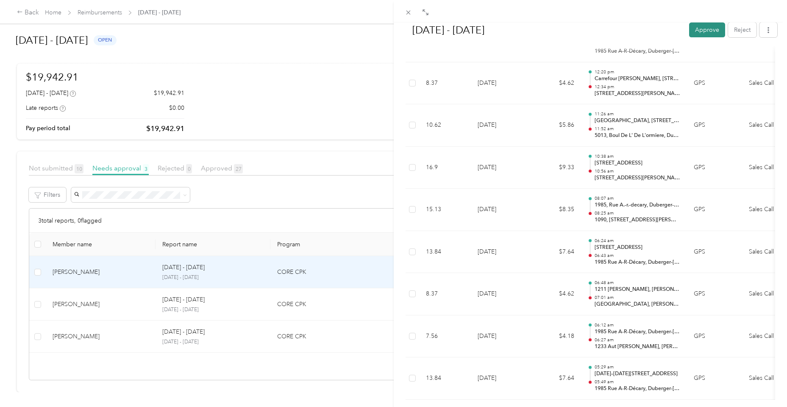
click at [706, 23] on button "Approve" at bounding box center [708, 29] width 36 height 15
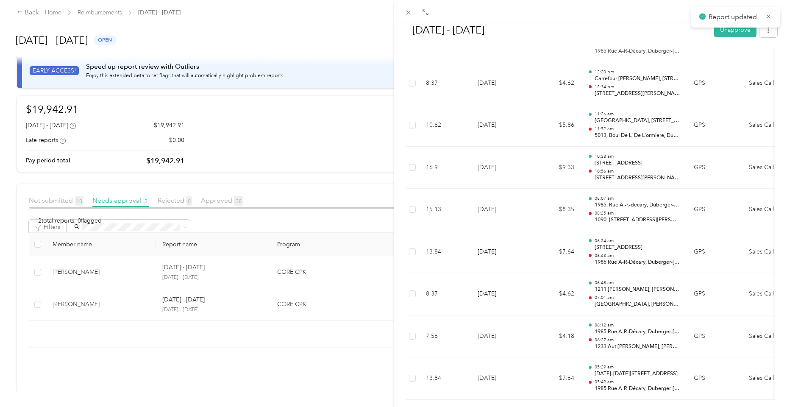
scroll to position [17, 0]
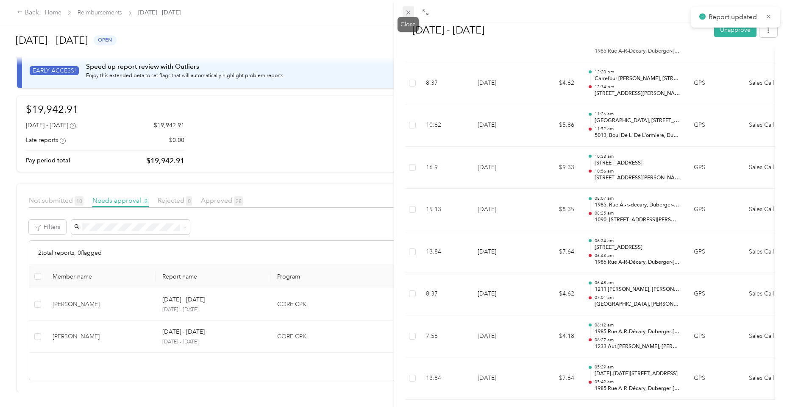
click at [410, 14] on icon at bounding box center [408, 12] width 7 height 7
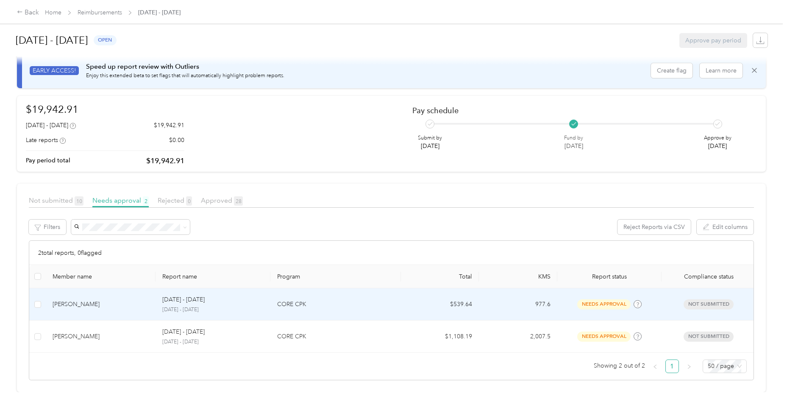
click at [89, 308] on td "[PERSON_NAME]" at bounding box center [101, 304] width 110 height 32
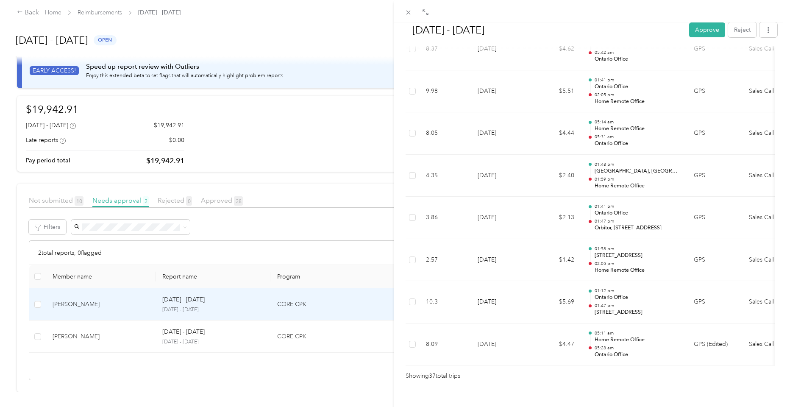
scroll to position [1482, 0]
click at [700, 33] on button "Approve" at bounding box center [708, 29] width 36 height 15
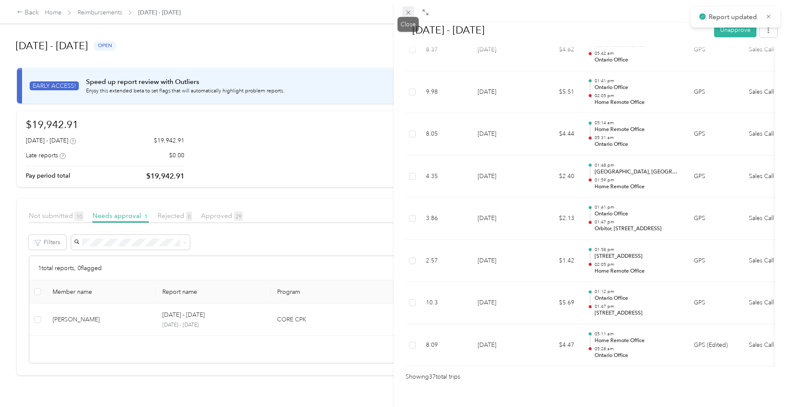
click at [411, 15] on icon at bounding box center [408, 12] width 7 height 7
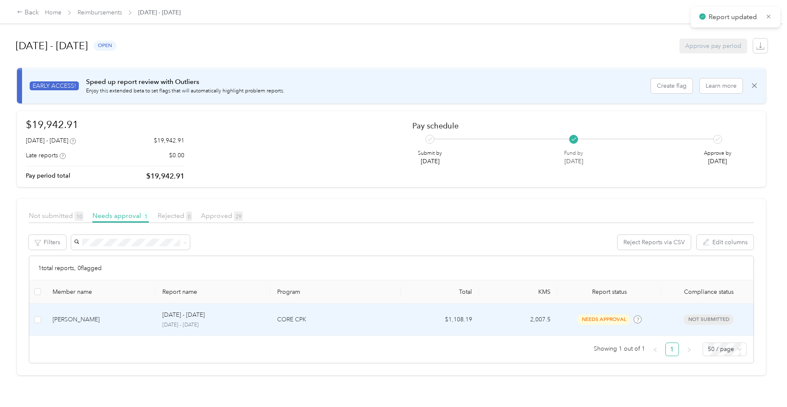
click at [85, 322] on div "[PERSON_NAME]" at bounding box center [101, 319] width 96 height 9
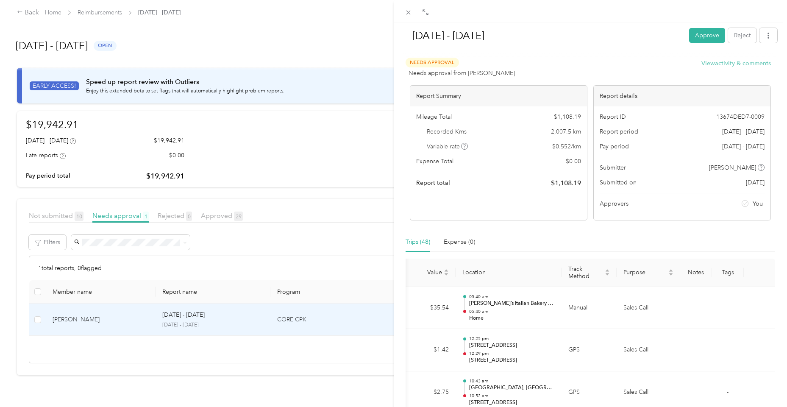
click at [716, 61] on button "View activity & comments" at bounding box center [737, 63] width 70 height 9
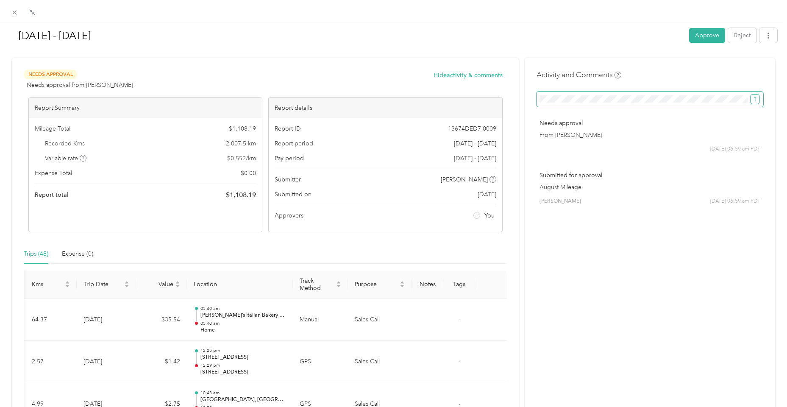
click at [756, 96] on span "submit" at bounding box center [756, 98] width 6 height 7
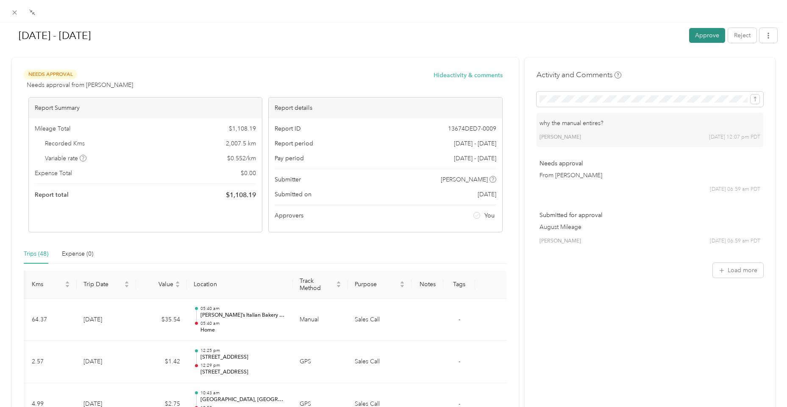
click at [700, 40] on button "Approve" at bounding box center [708, 35] width 36 height 15
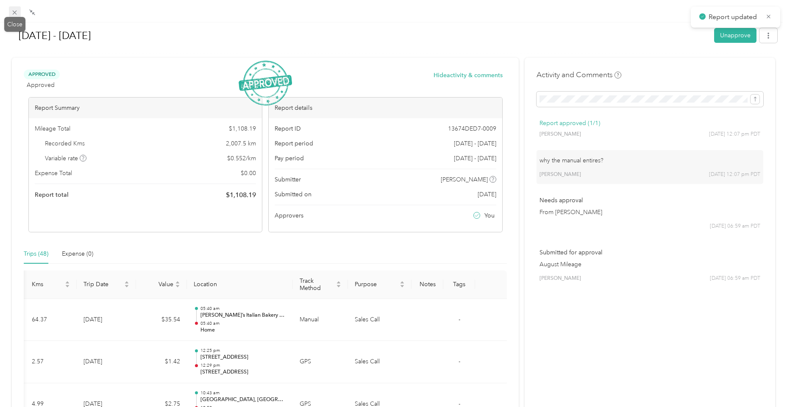
click at [13, 13] on icon at bounding box center [14, 12] width 7 height 7
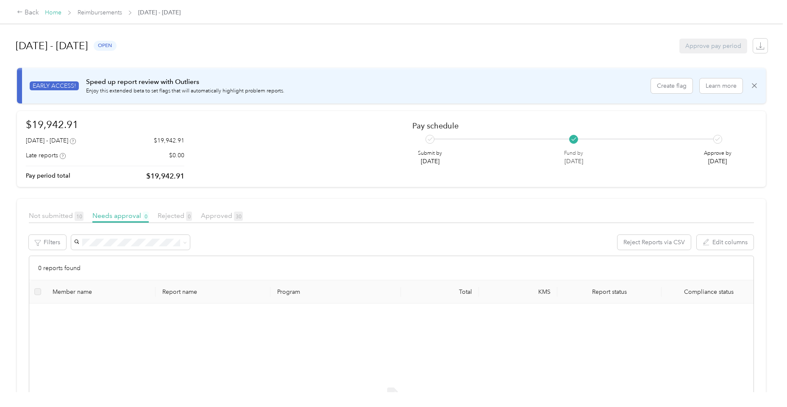
click at [55, 14] on link "Home" at bounding box center [53, 12] width 17 height 7
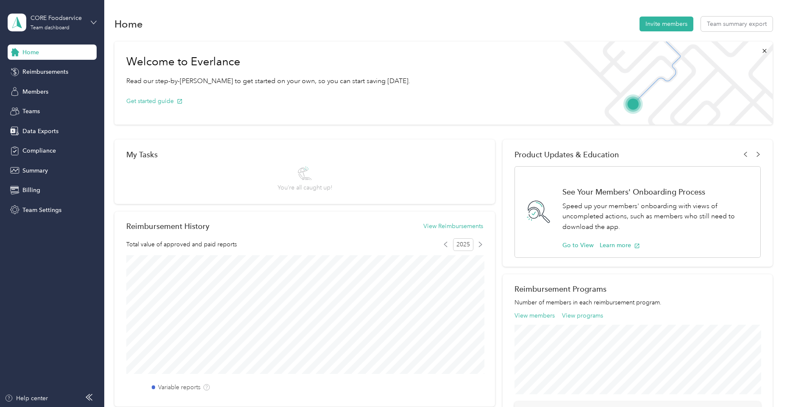
click at [95, 20] on icon at bounding box center [94, 23] width 6 height 6
click at [73, 106] on div "Log out" at bounding box center [121, 105] width 215 height 15
